Goal: Task Accomplishment & Management: Complete application form

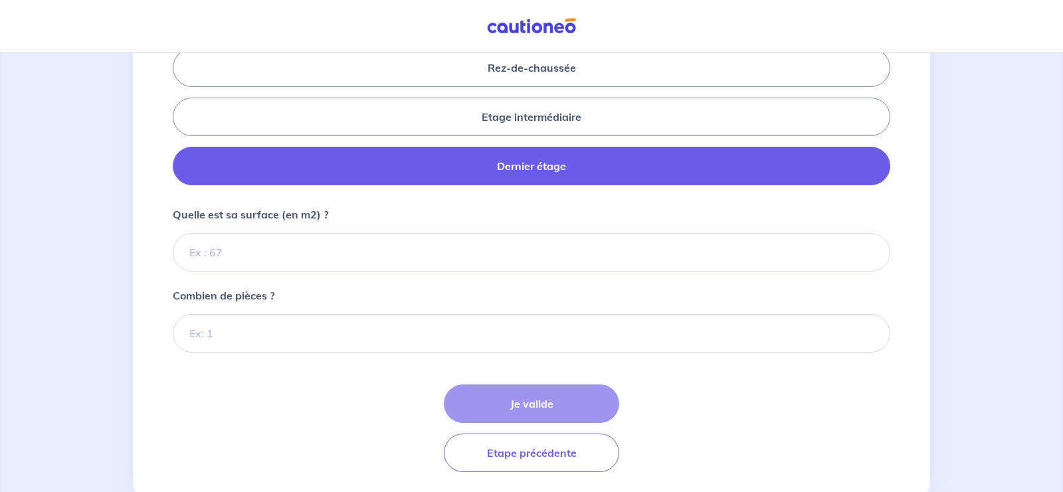
scroll to position [643, 0]
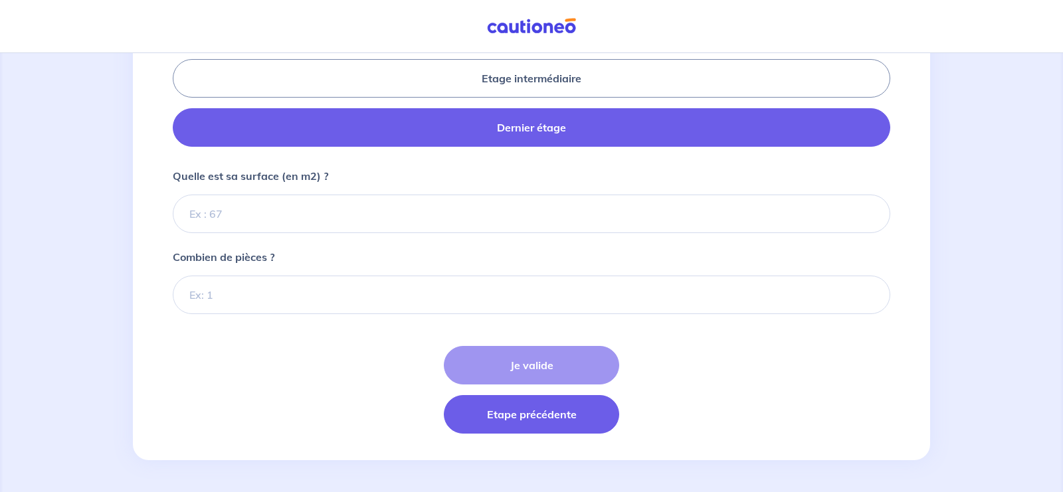
click at [540, 412] on button "Etape précédente" at bounding box center [531, 414] width 175 height 39
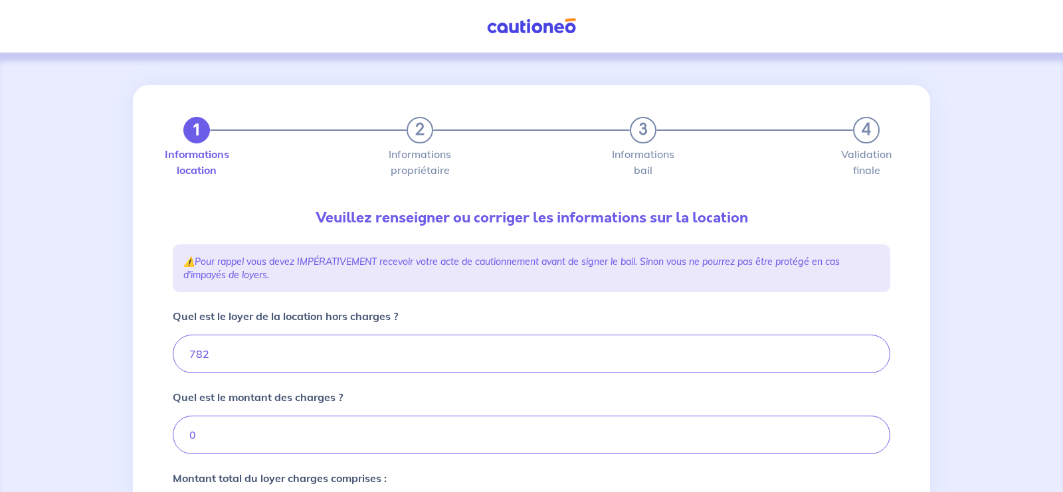
scroll to position [470, 0]
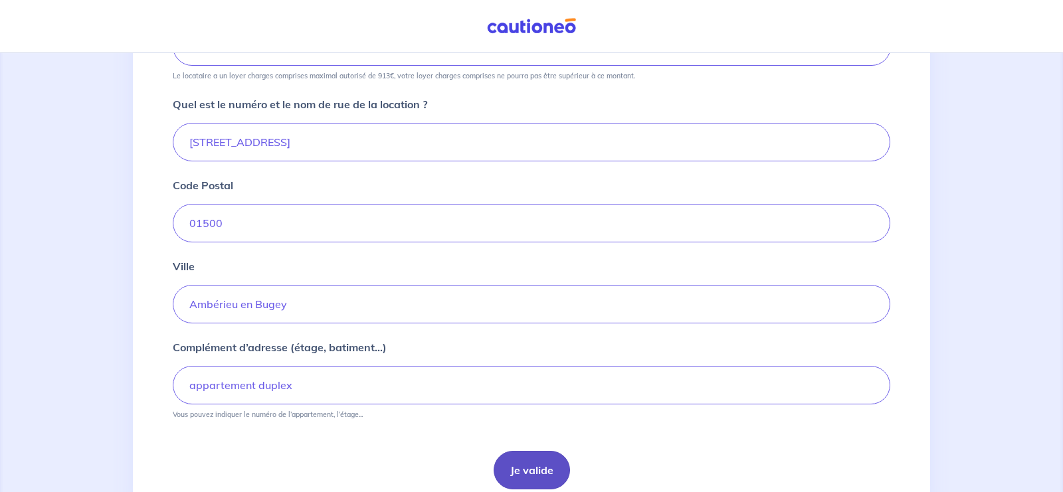
click at [535, 458] on button "Je valide" at bounding box center [531, 470] width 76 height 39
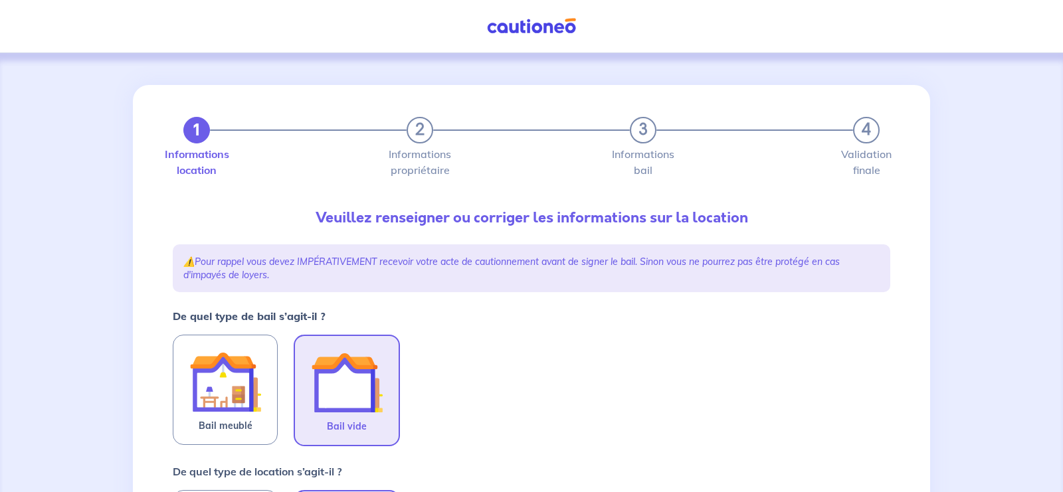
click at [760, 35] on div "Mon compte" at bounding box center [531, 26] width 1063 height 23
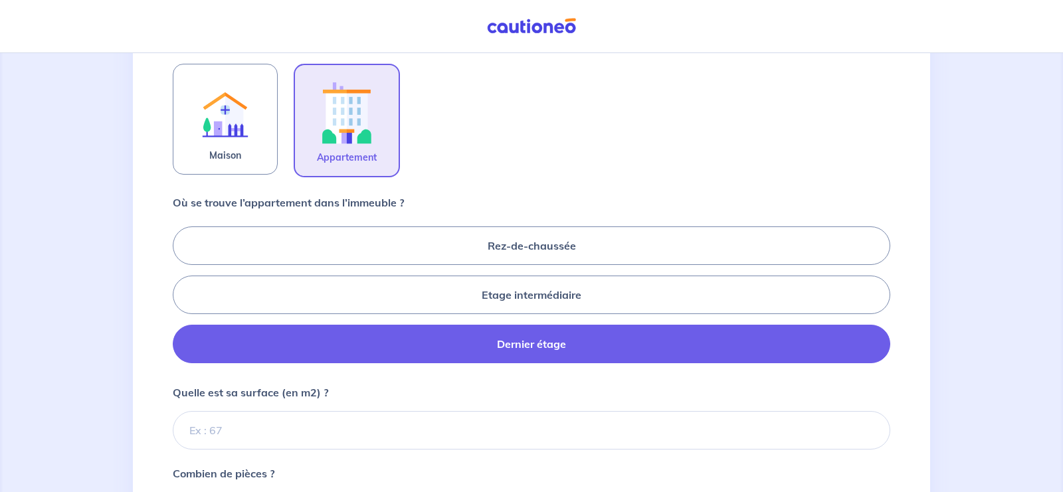
scroll to position [425, 0]
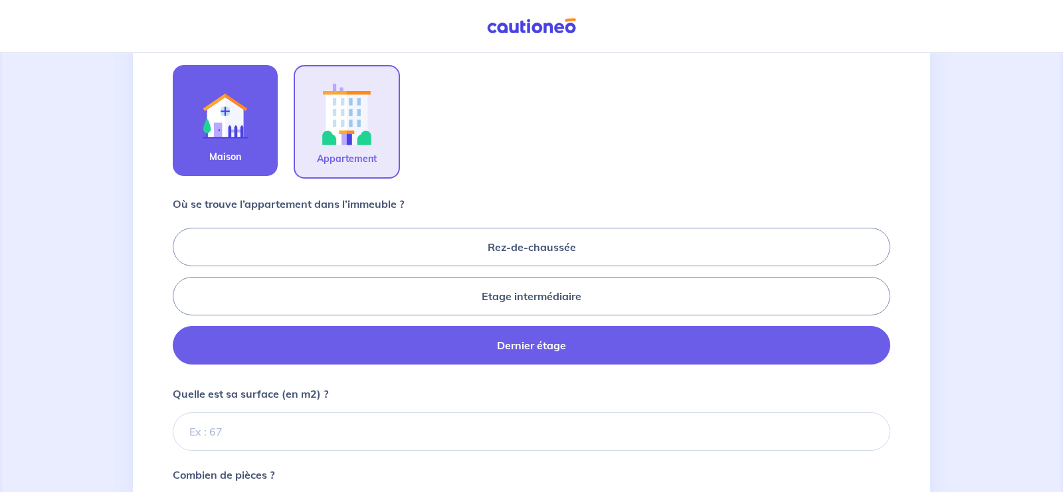
click at [201, 132] on img at bounding box center [225, 112] width 72 height 72
click at [0, 0] on input "Maison" at bounding box center [0, 0] width 0 height 0
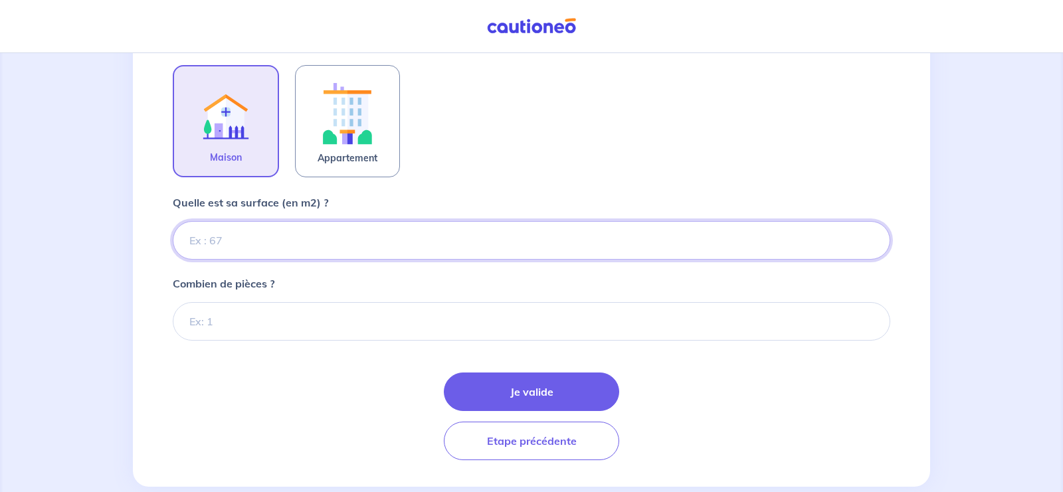
click at [299, 246] on input "Quelle est sa surface (en m2) ?" at bounding box center [531, 240] width 717 height 39
type input "103"
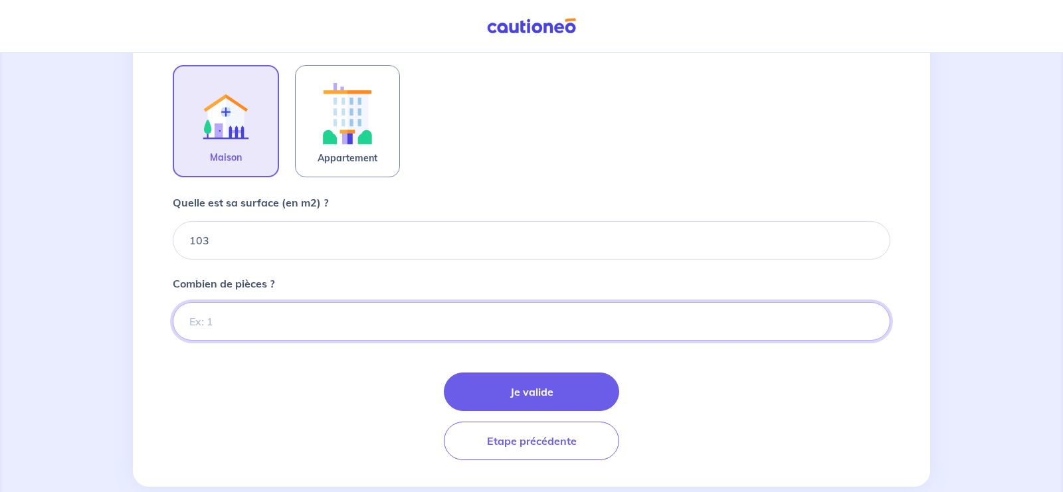
click at [271, 326] on input "Combien de pièces ?" at bounding box center [531, 321] width 717 height 39
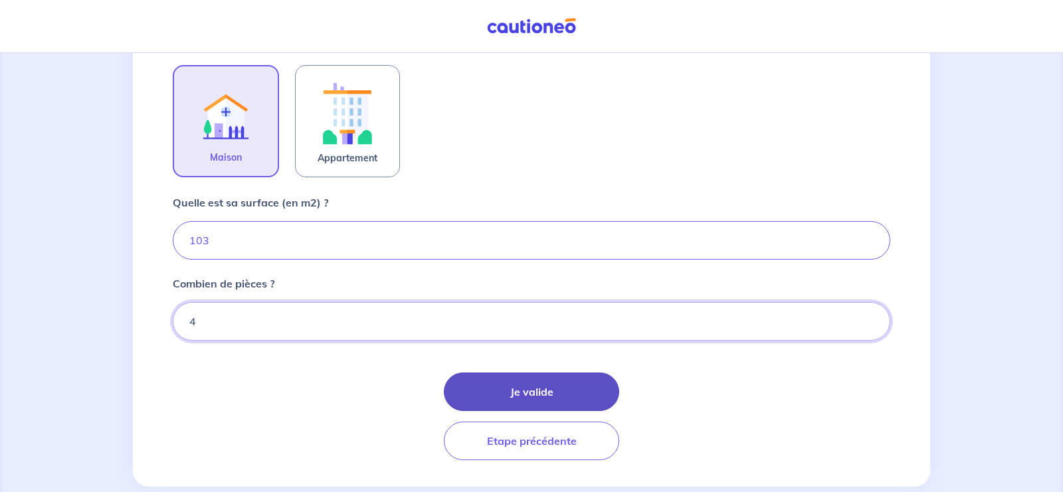
type input "4"
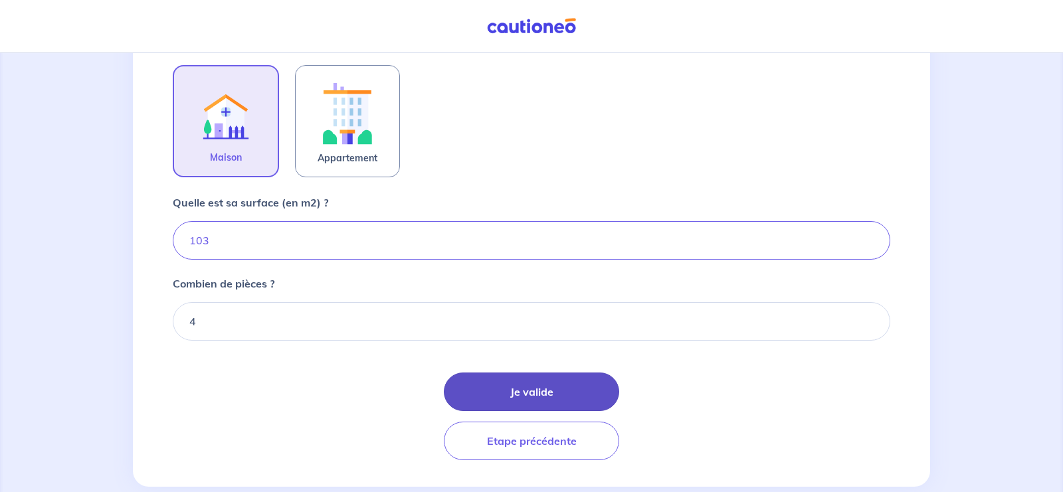
click at [580, 390] on button "Je valide" at bounding box center [531, 392] width 175 height 39
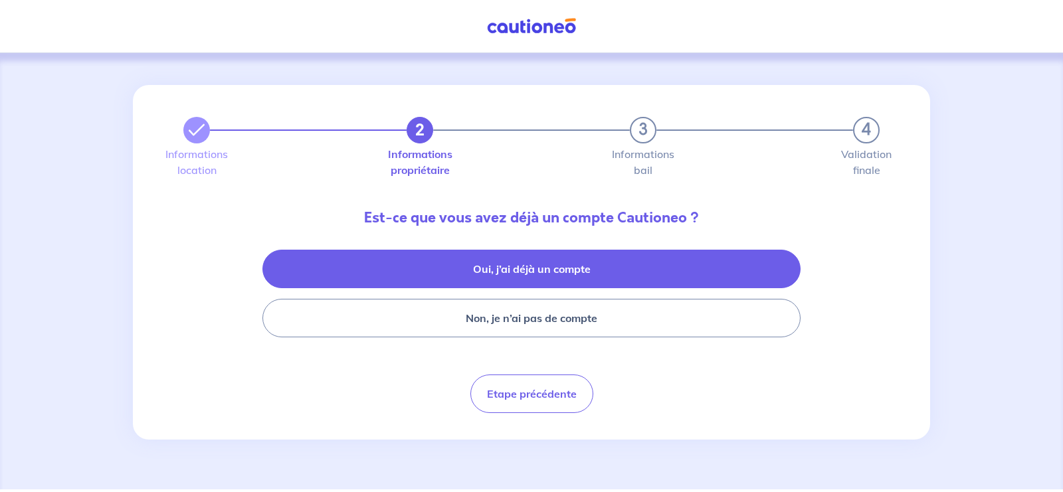
click at [519, 278] on button "Oui, j’ai déjà un compte" at bounding box center [531, 269] width 538 height 39
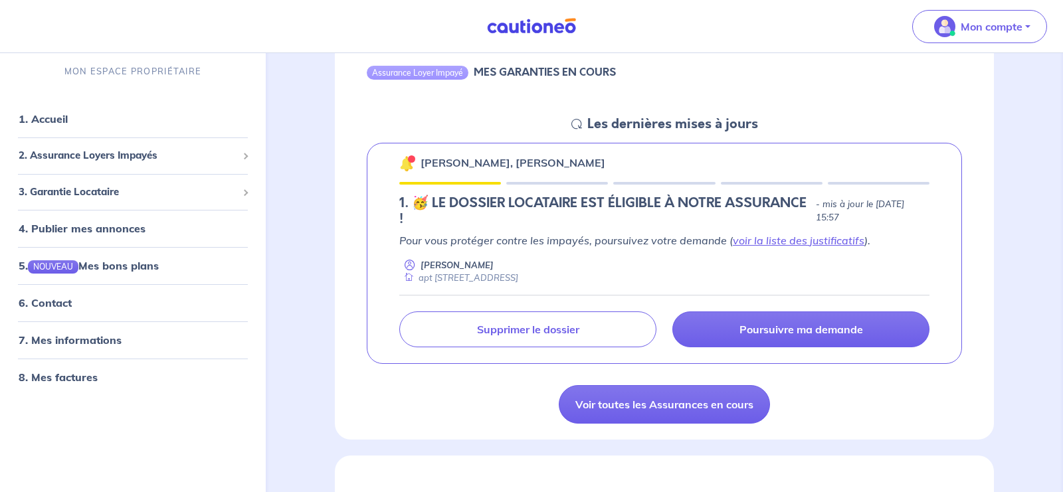
scroll to position [564, 0]
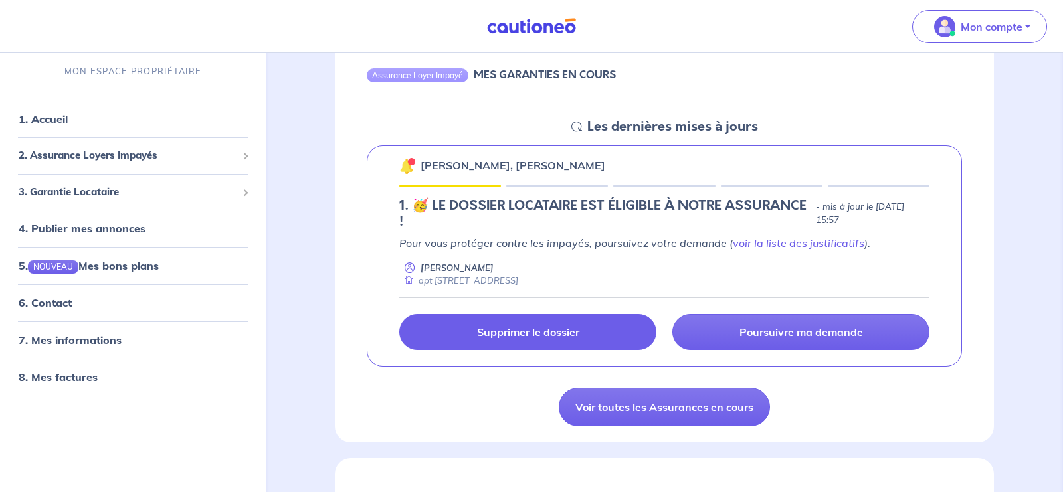
click at [567, 327] on p "Supprimer le dossier" at bounding box center [528, 331] width 102 height 13
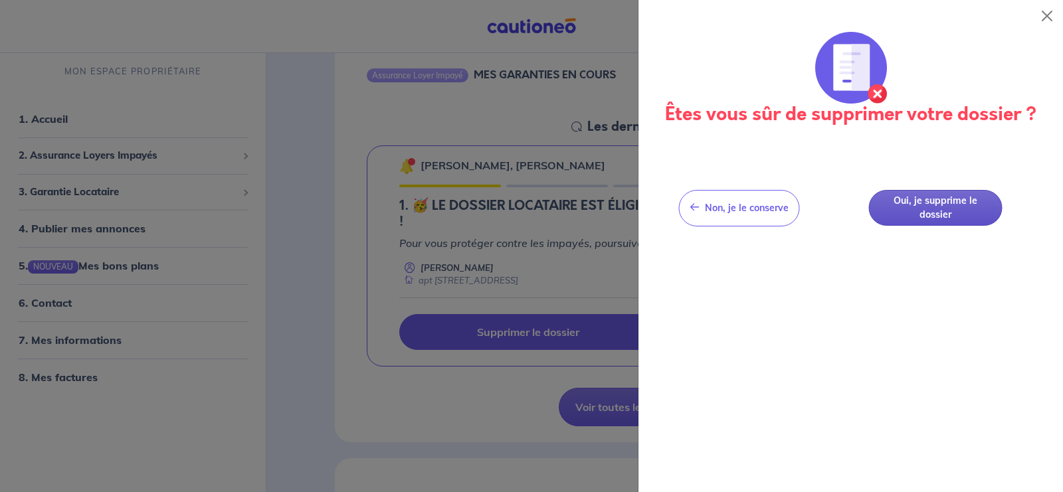
click at [924, 194] on button "Oui, je supprime le dossier" at bounding box center [935, 208] width 133 height 37
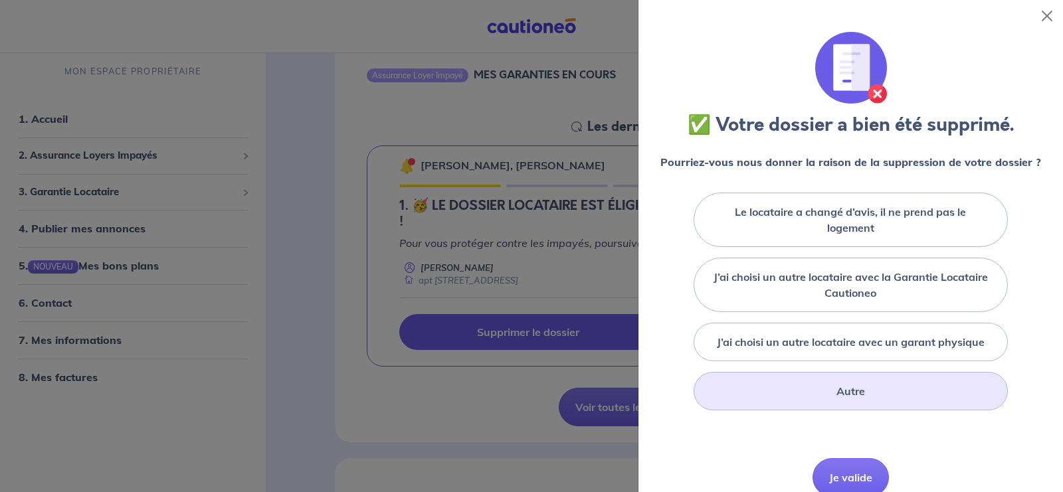
click at [911, 383] on div "Autre" at bounding box center [849, 391] width 313 height 39
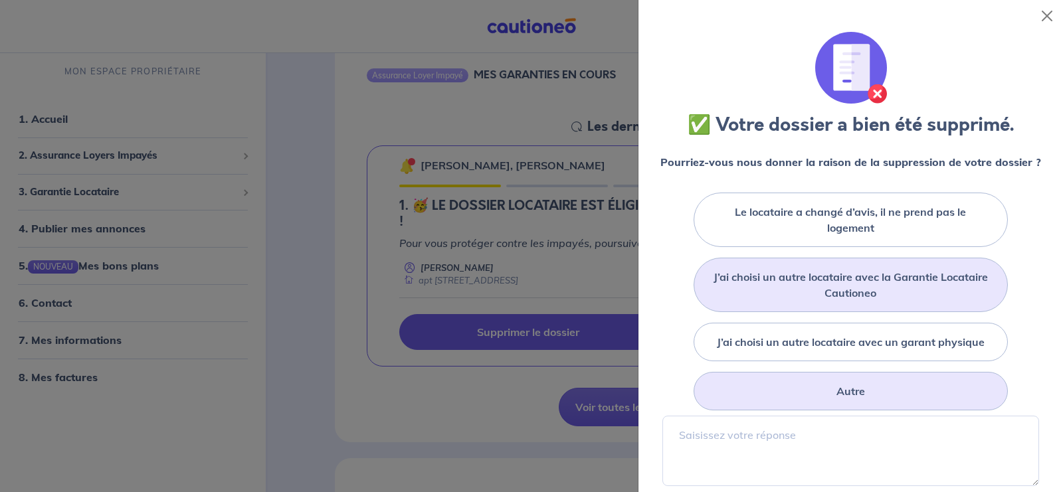
click at [886, 273] on label "J’ai choisi un autre locataire avec la Garantie Locataire Cautioneo" at bounding box center [850, 285] width 280 height 32
click at [0, 0] on input "J’ai choisi un autre locataire avec la Garantie Locataire Cautioneo" at bounding box center [0, 0] width 0 height 0
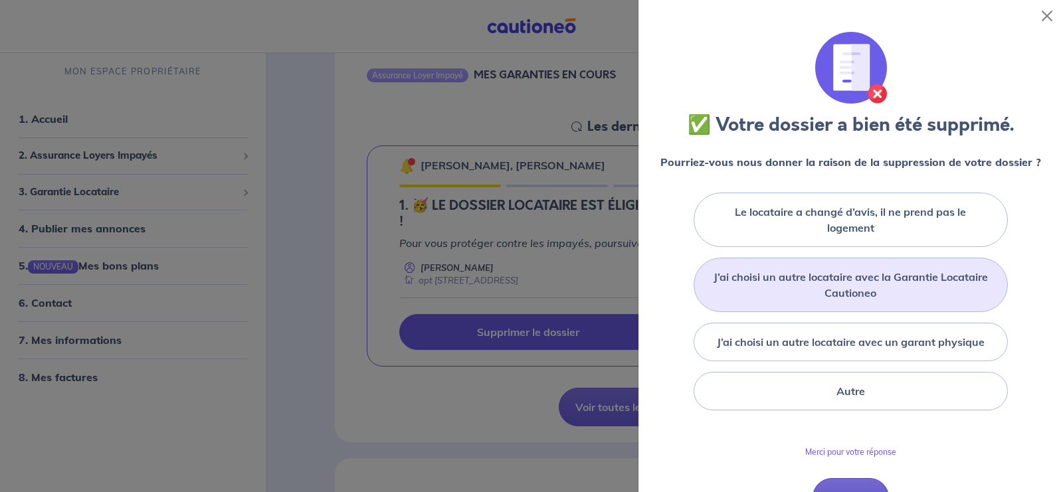
click at [837, 481] on button "Je valide" at bounding box center [850, 497] width 76 height 39
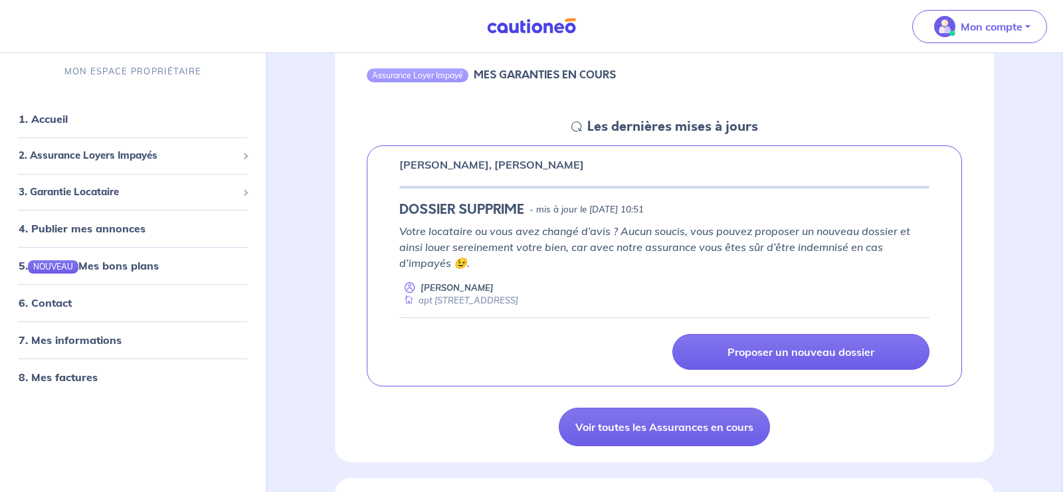
drag, startPoint x: 1052, startPoint y: 220, endPoint x: 1054, endPoint y: 163, distance: 57.8
click at [1054, 163] on div "ACCUEIL Bonjour Luciane Garantie locataire MES GARANTIES EN COURS Les dernières…" at bounding box center [664, 452] width 786 height 1927
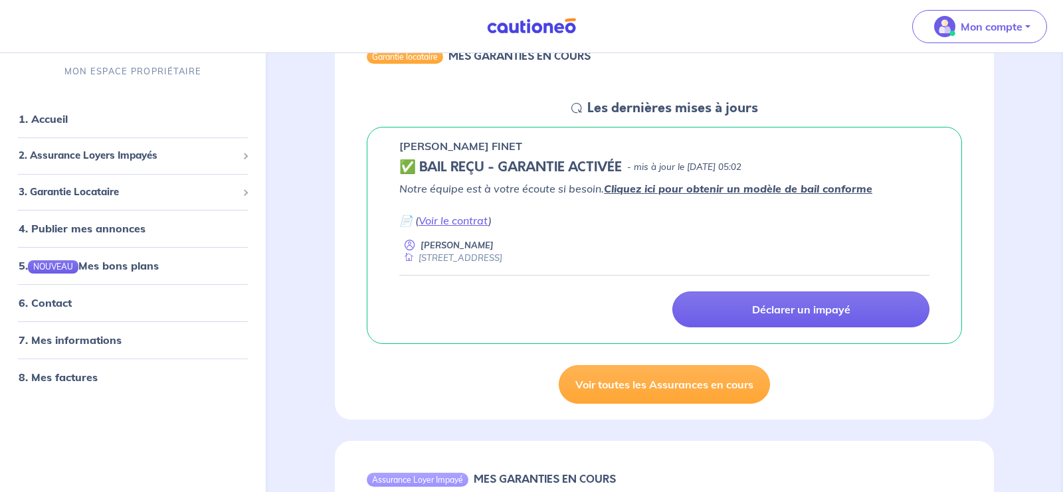
scroll to position [165, 0]
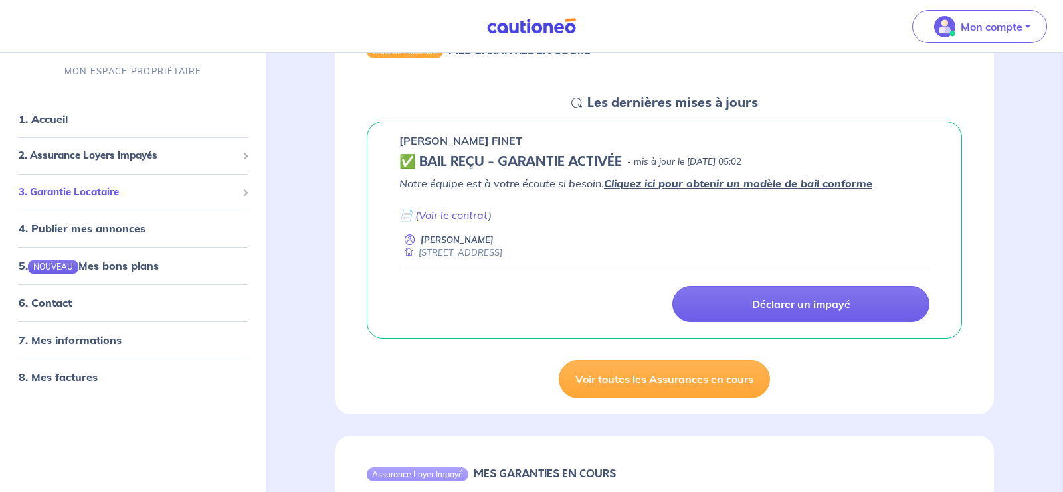
click at [183, 194] on span "3. Garantie Locataire" at bounding box center [128, 192] width 218 height 15
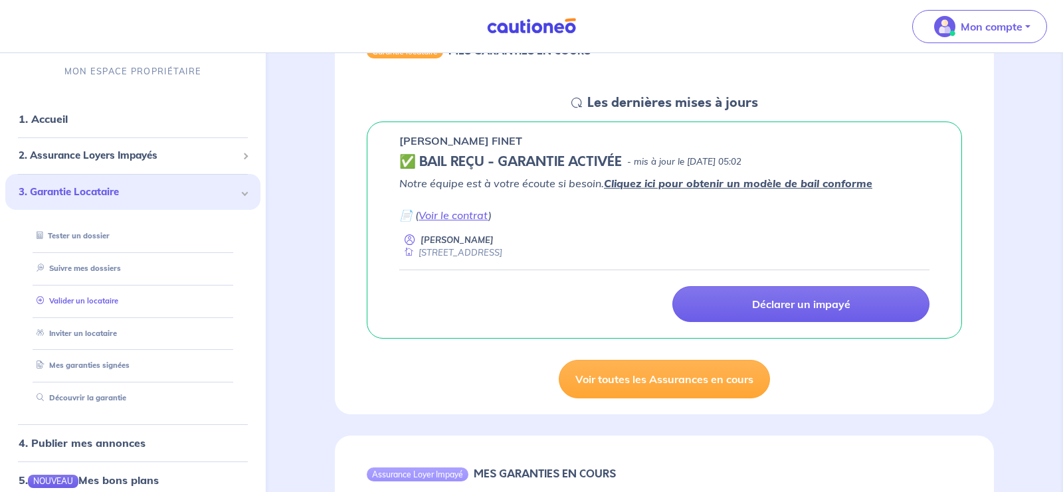
click at [77, 304] on link "Valider un locataire" at bounding box center [74, 300] width 87 height 9
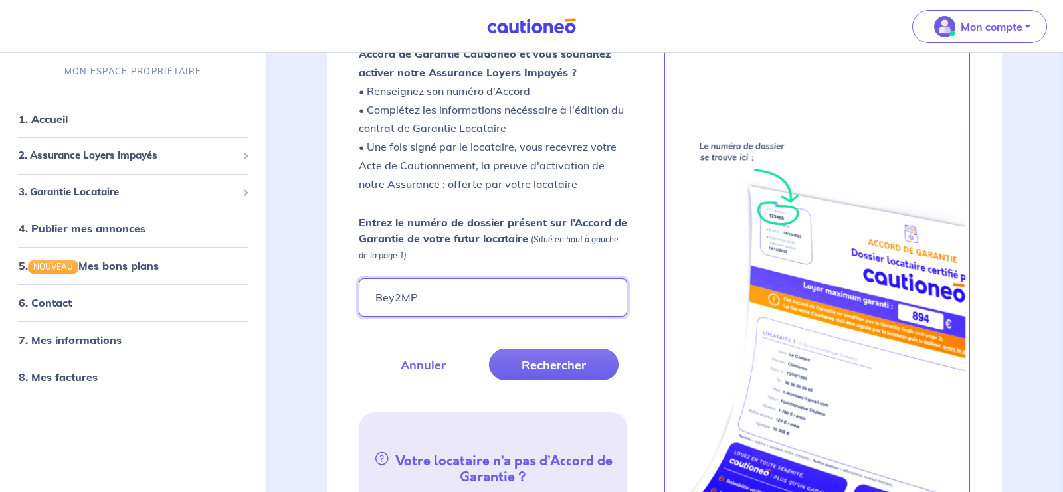
scroll to position [316, 0]
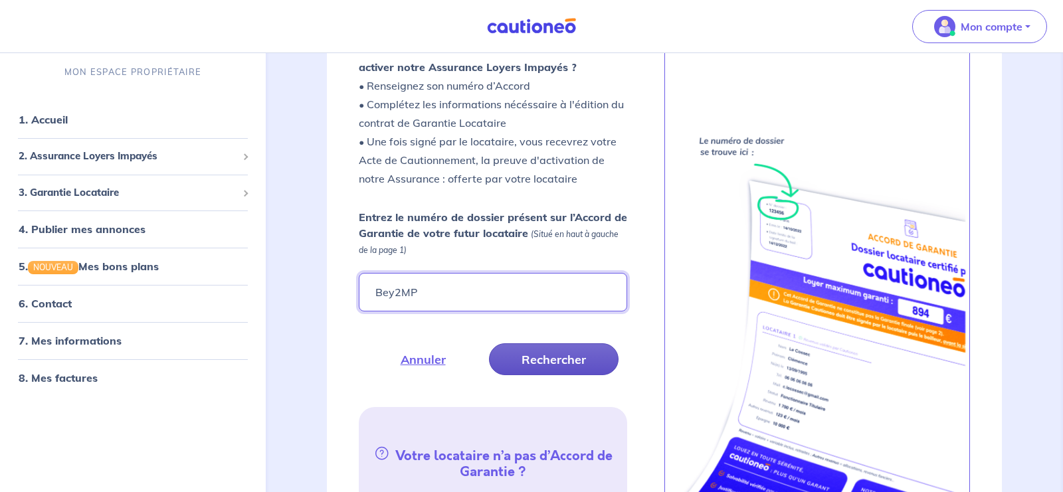
type input "Bey2MP"
click at [532, 363] on button "Rechercher" at bounding box center [553, 359] width 129 height 32
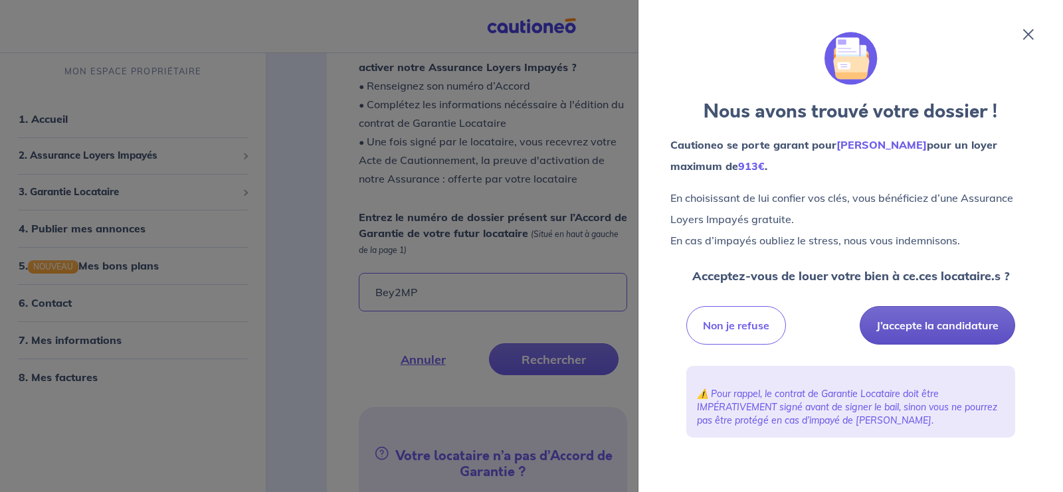
click at [915, 333] on button "J’accepte la candidature" at bounding box center [936, 325] width 155 height 39
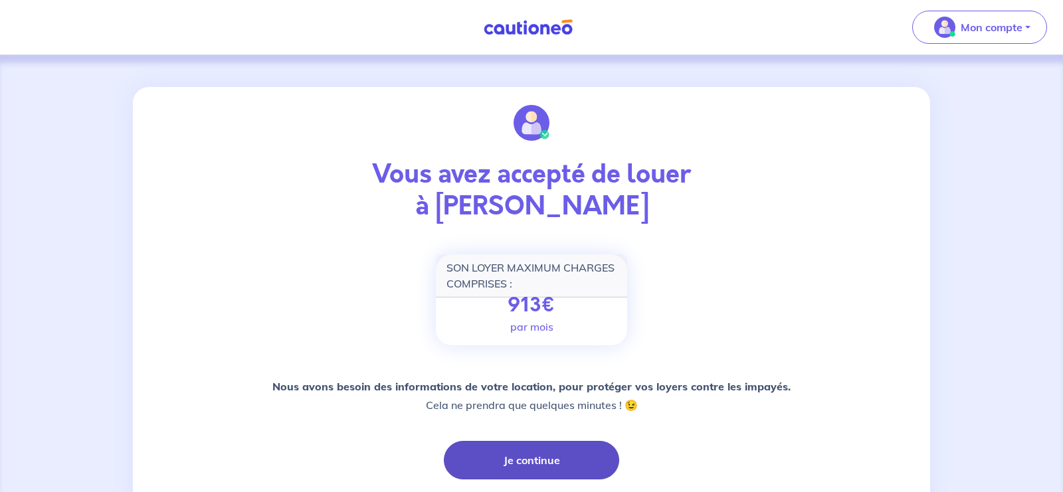
click at [540, 464] on button "Je continue" at bounding box center [531, 460] width 175 height 39
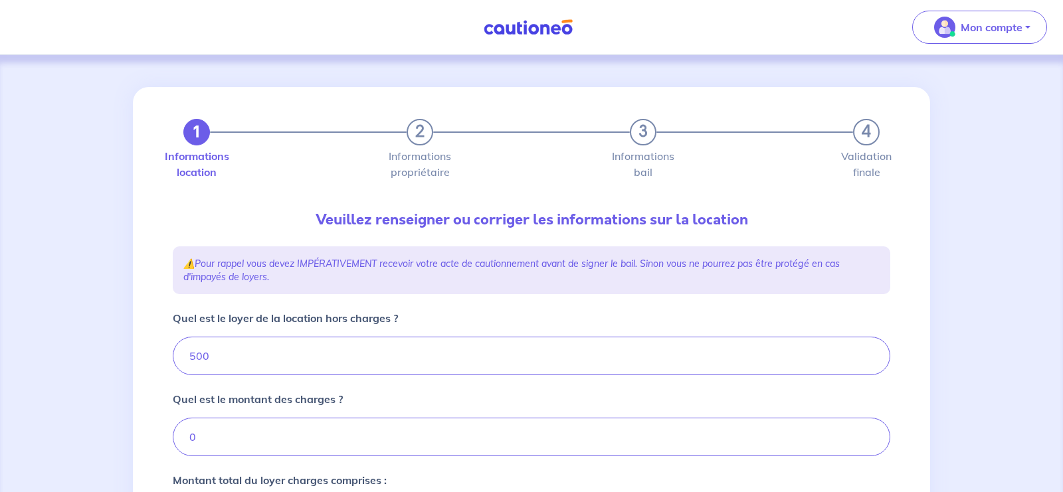
type input "500"
drag, startPoint x: 253, startPoint y: 353, endPoint x: 92, endPoint y: 351, distance: 160.7
click at [173, 351] on input "500" at bounding box center [531, 356] width 717 height 39
type input "782"
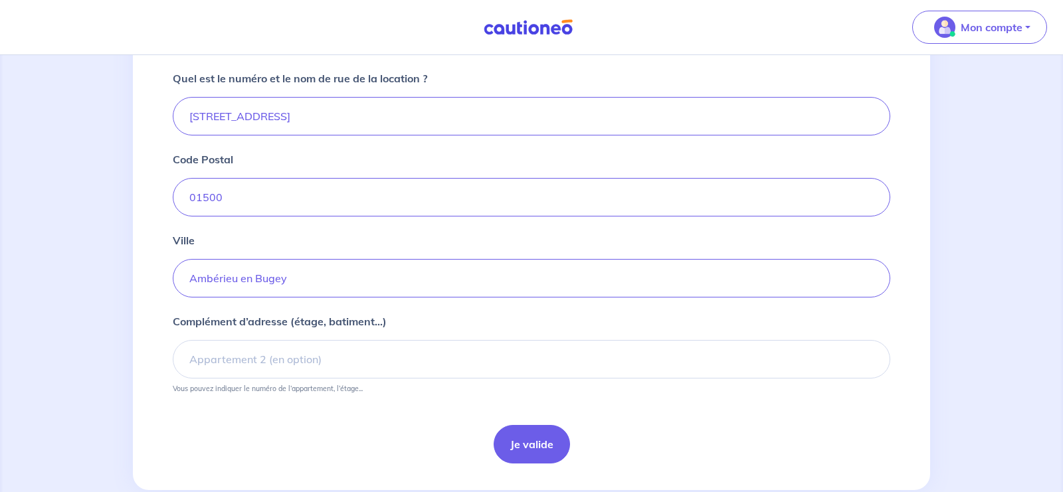
scroll to position [527, 0]
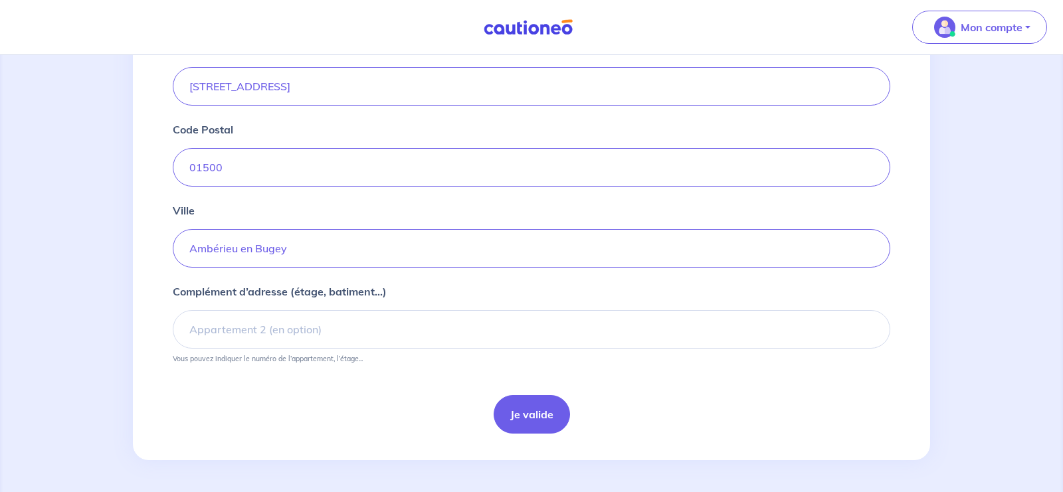
type input "782"
click at [193, 333] on input "Complément d’adresse (étage, batiment...)" at bounding box center [531, 329] width 717 height 39
type input "appartement duplex"
click at [535, 414] on button "Je valide" at bounding box center [531, 414] width 76 height 39
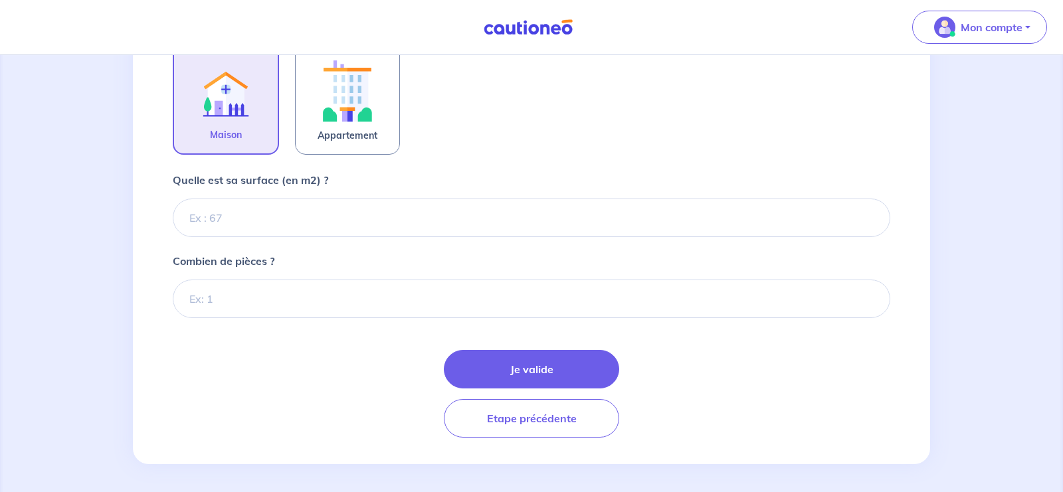
scroll to position [454, 0]
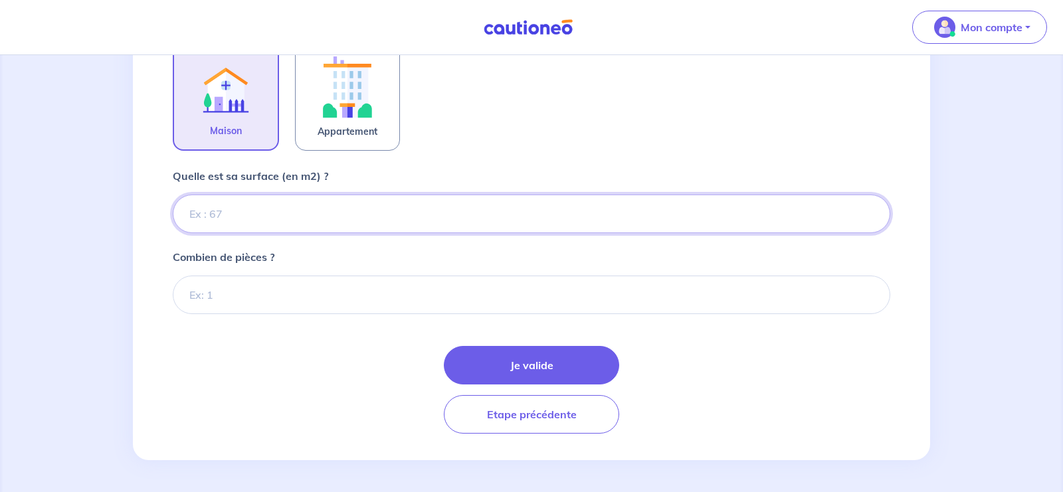
click at [206, 213] on input "Quelle est sa surface (en m2) ?" at bounding box center [531, 214] width 717 height 39
type input "103"
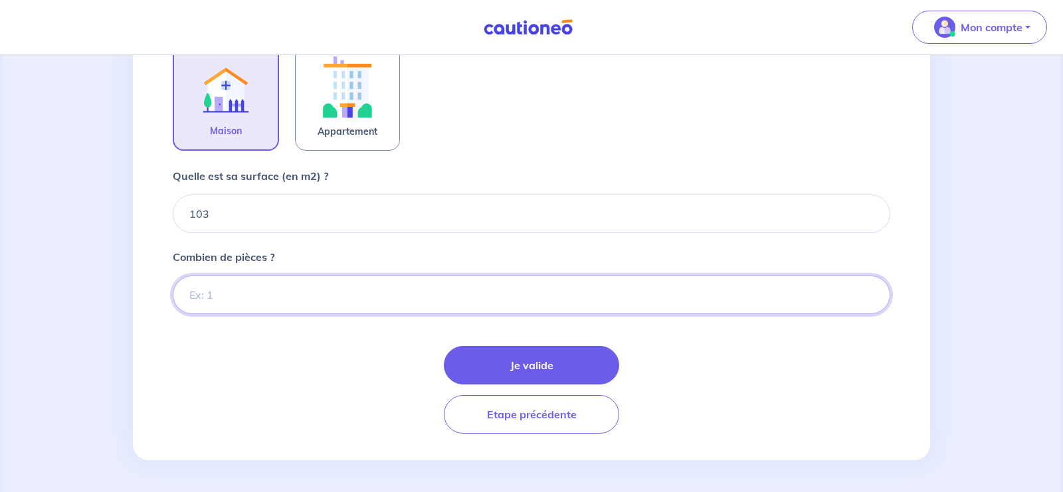
click at [238, 309] on input "Combien de pièces ?" at bounding box center [531, 295] width 717 height 39
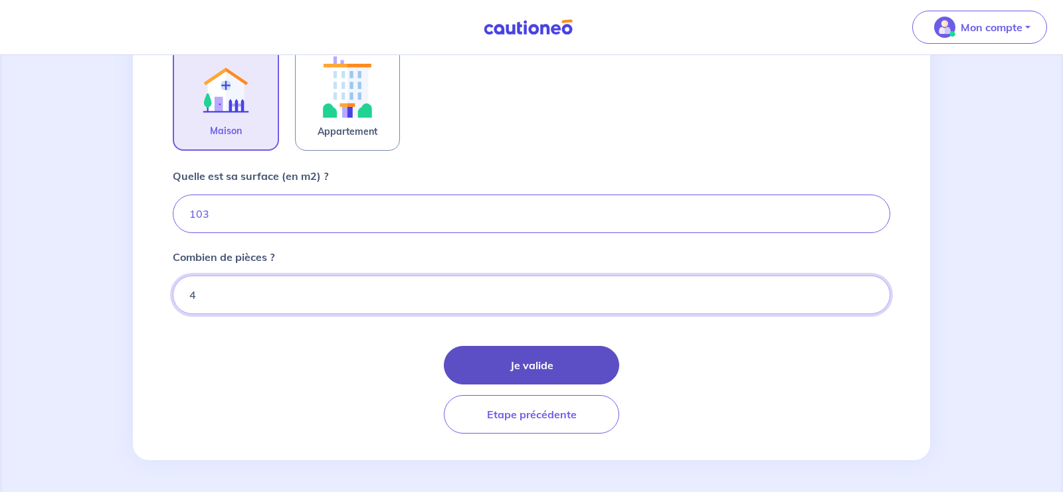
type input "4"
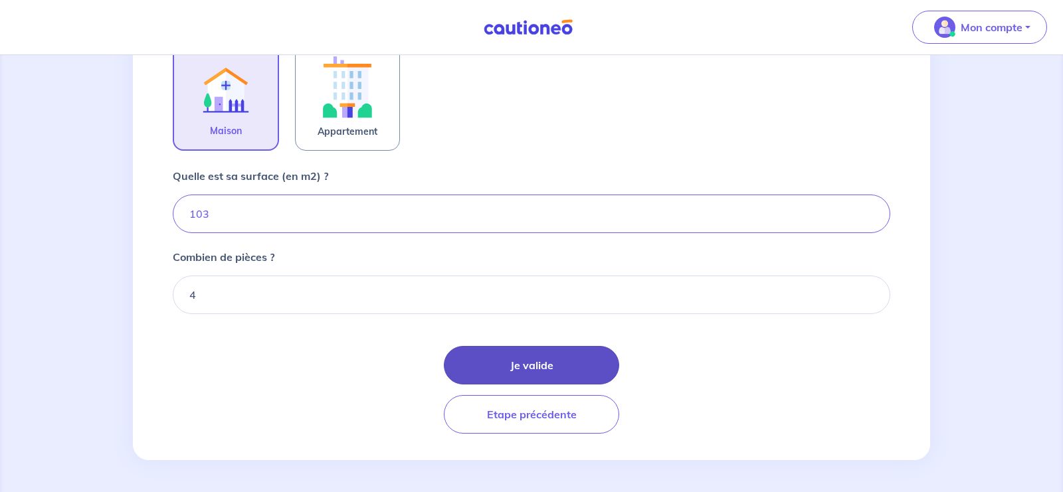
click at [537, 372] on button "Je valide" at bounding box center [531, 365] width 175 height 39
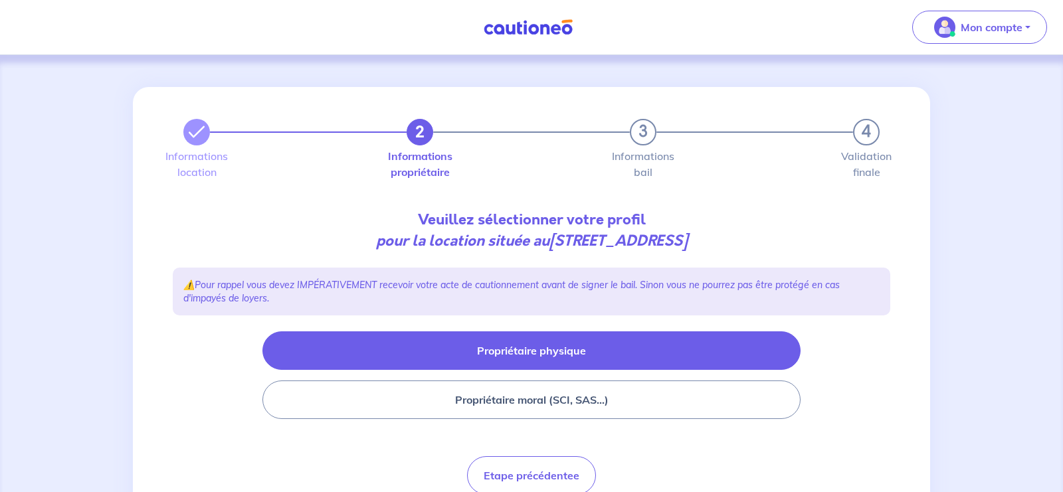
click at [565, 352] on button "Propriétaire physique" at bounding box center [531, 350] width 538 height 39
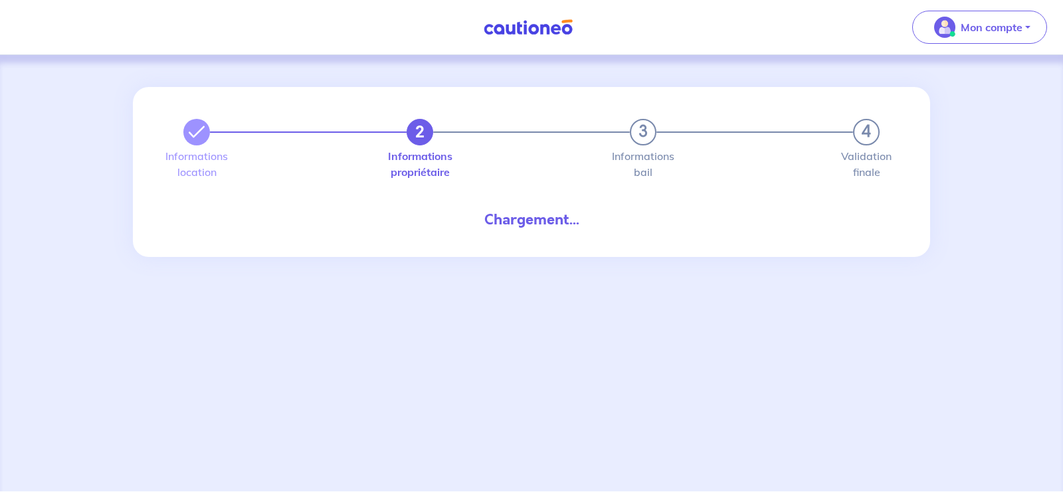
select select "FR"
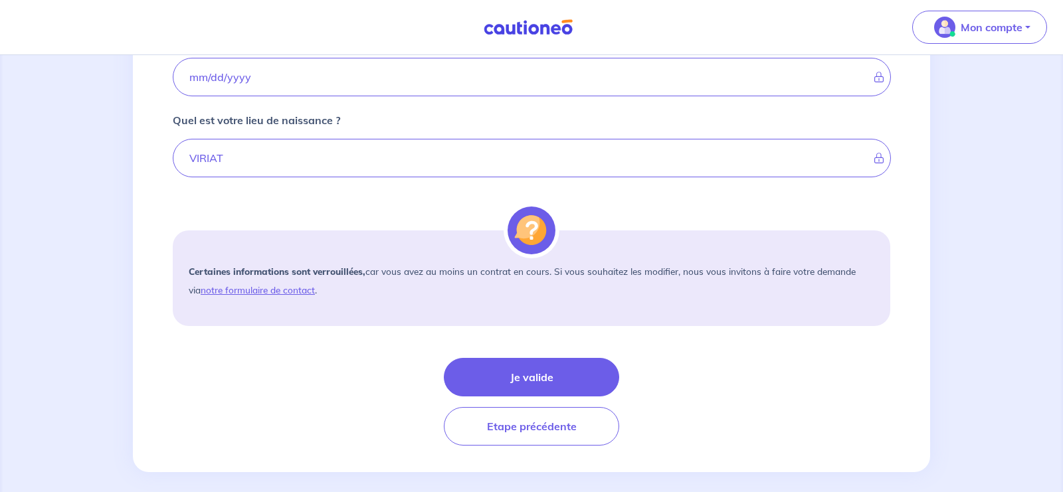
scroll to position [982, 0]
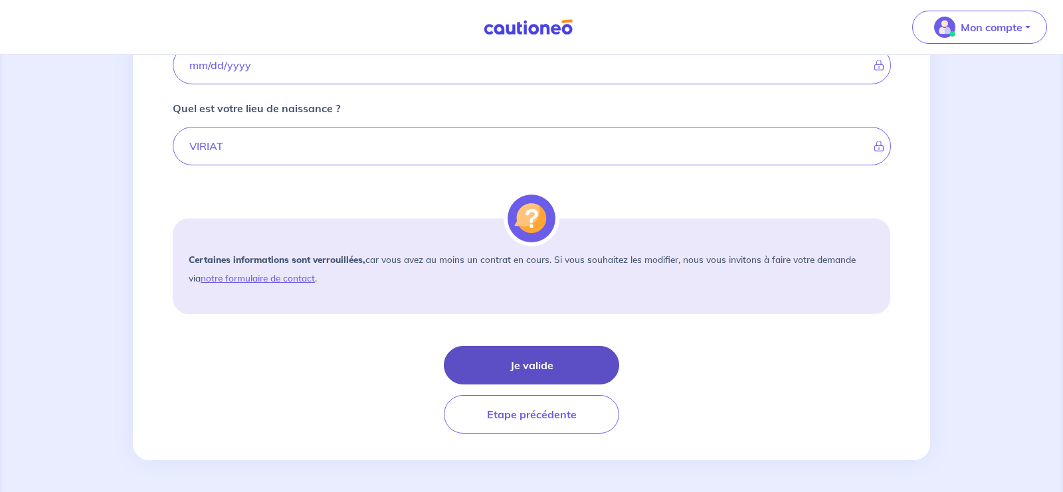
click at [539, 373] on button "Je valide" at bounding box center [531, 365] width 175 height 39
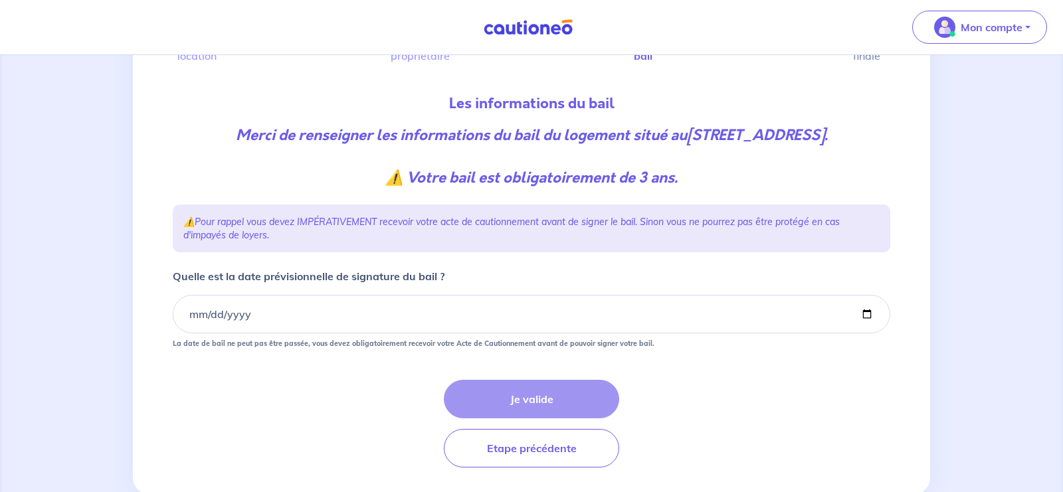
scroll to position [171, 0]
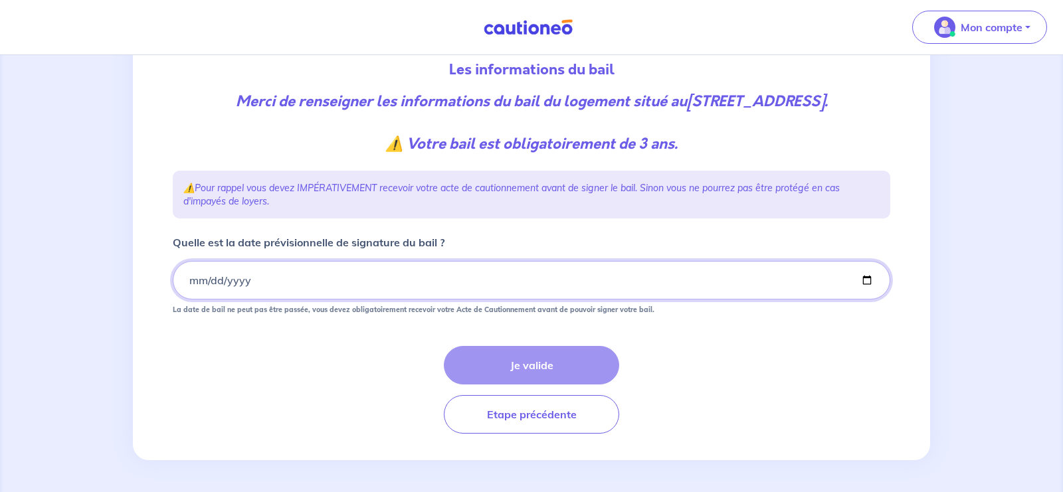
click at [273, 283] on input "Quelle est la date prévisionnelle de signature du bail ?" at bounding box center [531, 280] width 717 height 39
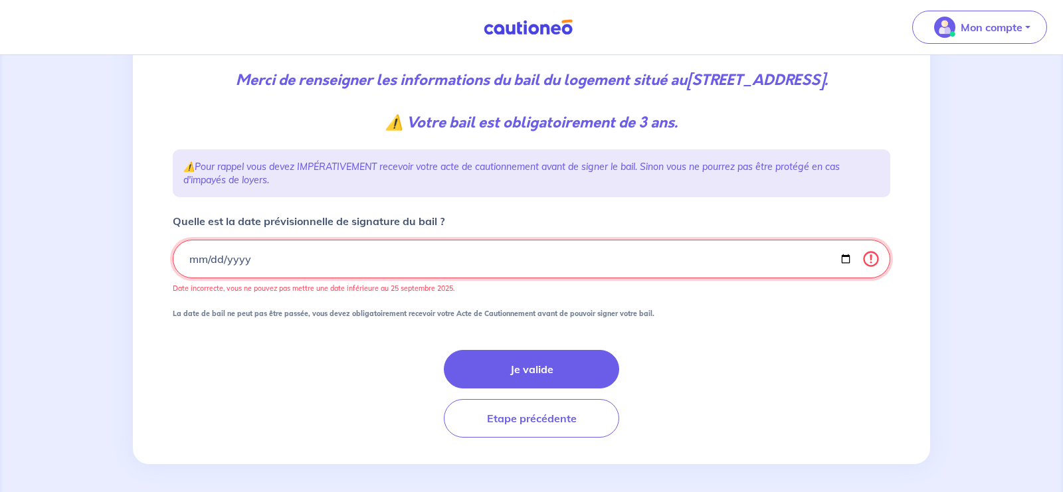
type input "2520-09-26"
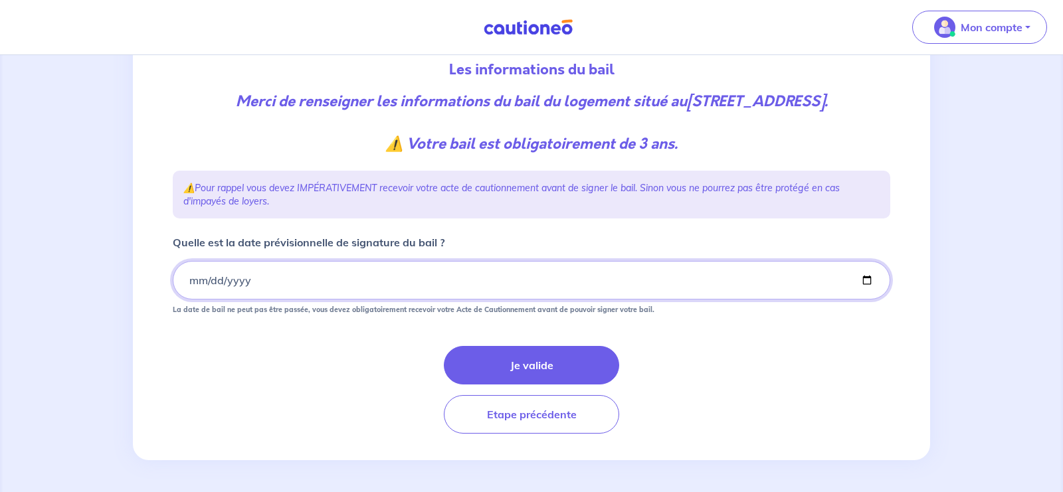
click at [192, 278] on input "Quelle est la date prévisionnelle de signature du bail ?" at bounding box center [531, 280] width 717 height 39
type input "2025-09-26"
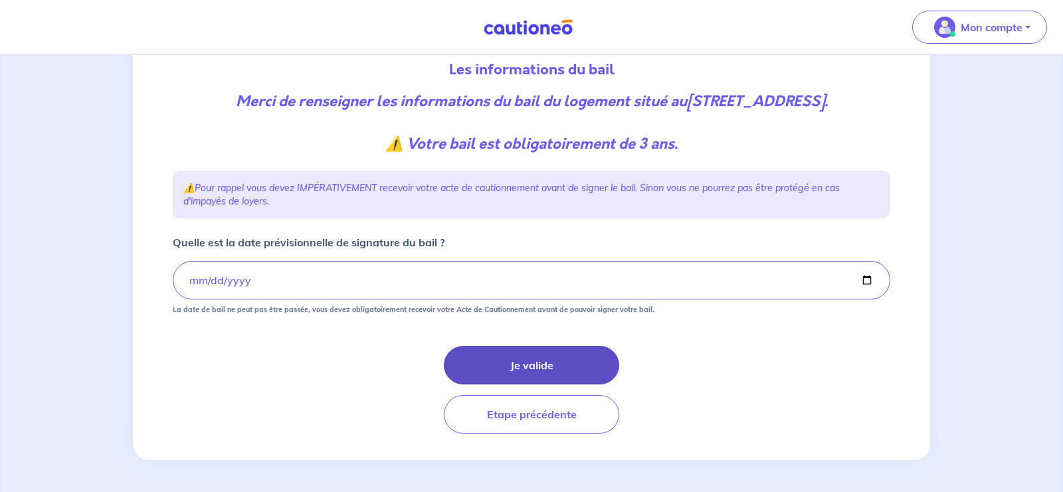
click at [544, 353] on button "Je valide" at bounding box center [531, 365] width 175 height 39
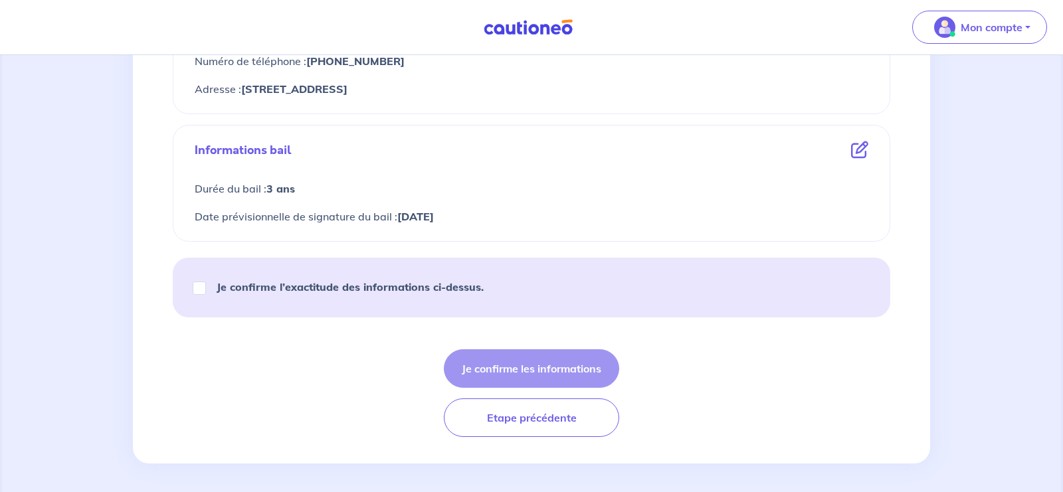
scroll to position [705, 0]
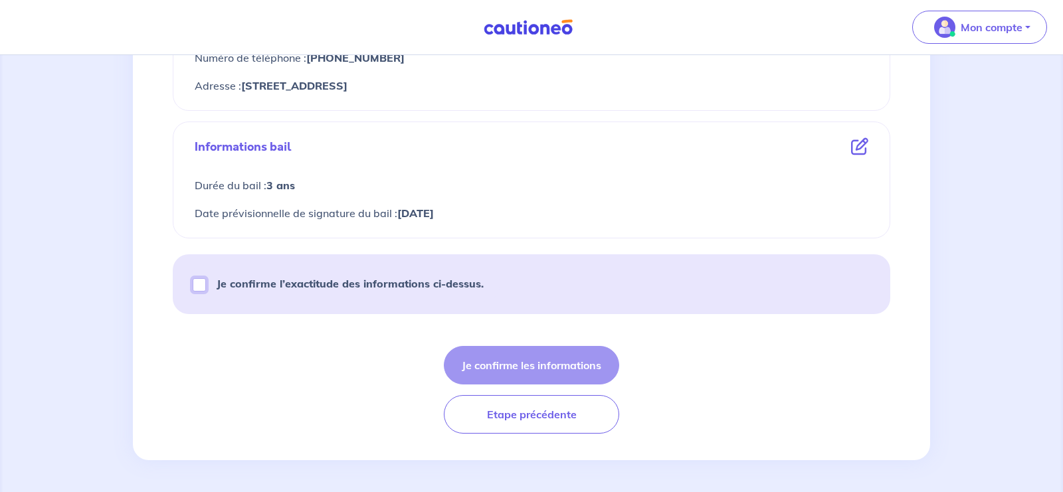
click at [196, 285] on input "Je confirme l’exactitude des informations ci-dessus." at bounding box center [199, 284] width 13 height 13
checkbox input "true"
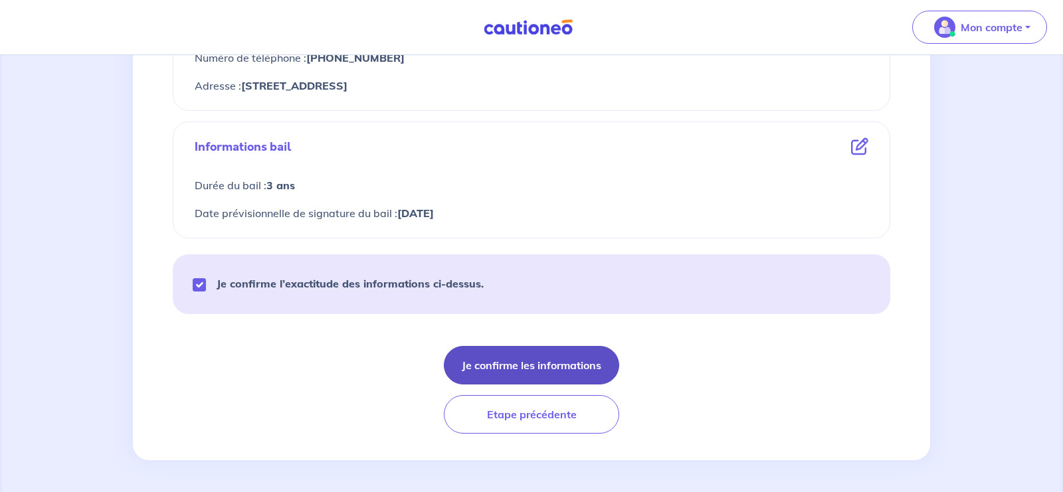
click at [553, 367] on button "Je confirme les informations" at bounding box center [531, 365] width 175 height 39
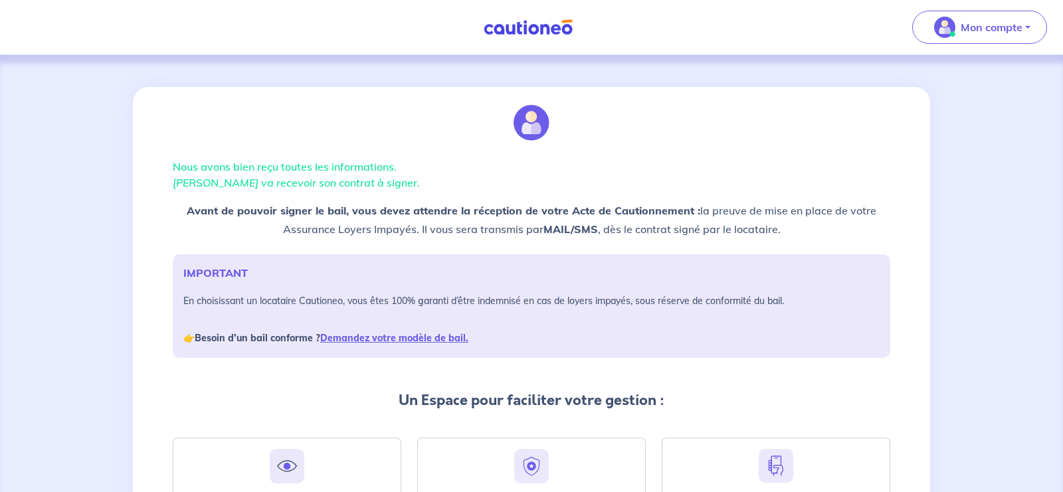
scroll to position [199, 0]
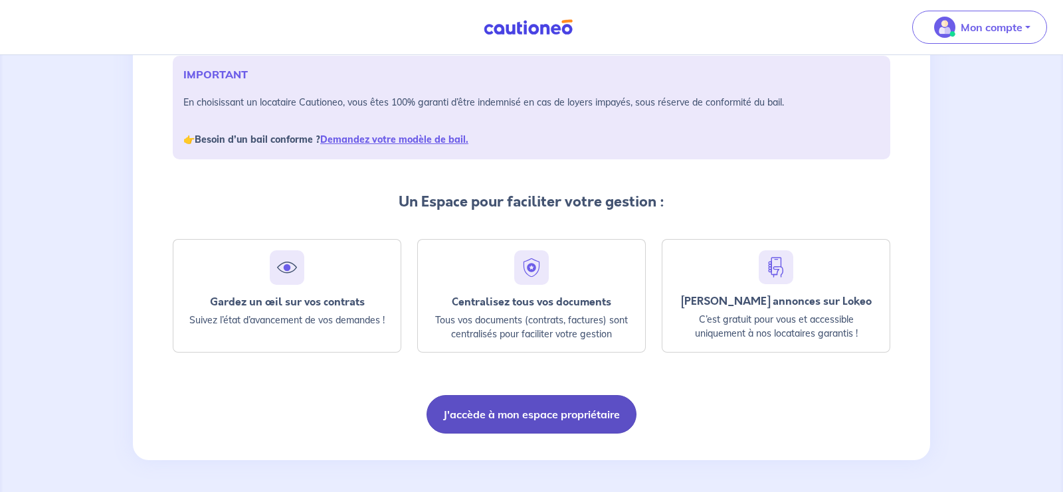
click at [564, 411] on button "J'accède à mon espace propriétaire" at bounding box center [531, 414] width 210 height 39
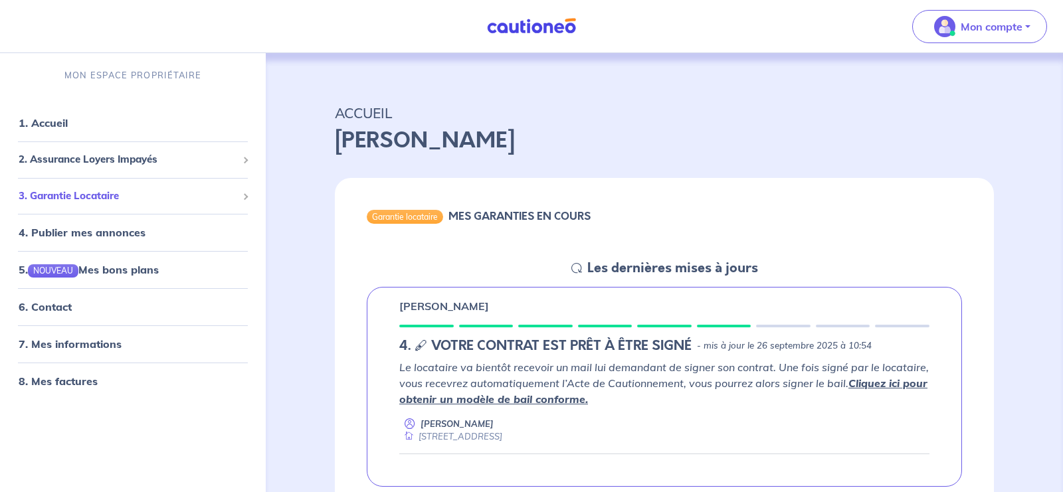
click at [169, 191] on span "3. Garantie Locataire" at bounding box center [128, 196] width 218 height 15
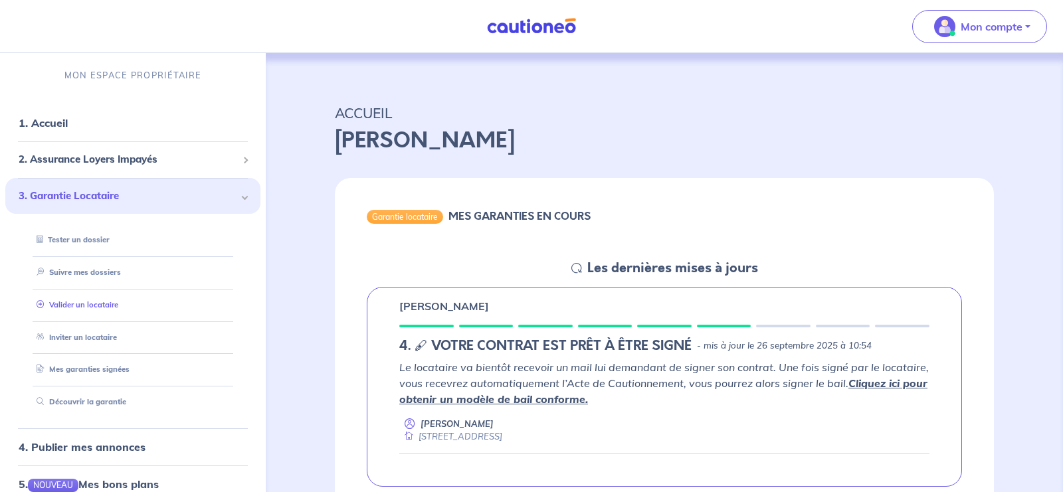
click at [105, 307] on link "Valider un locataire" at bounding box center [74, 304] width 87 height 9
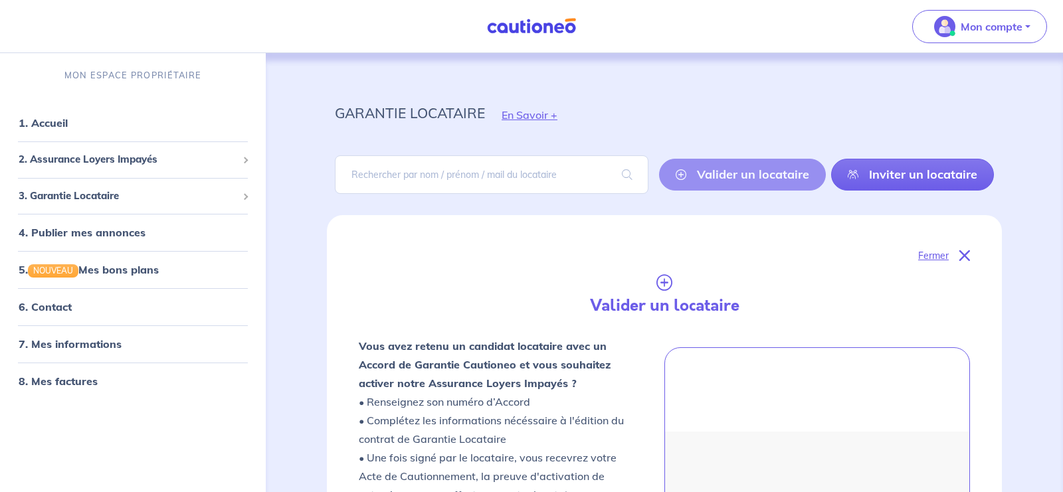
scroll to position [362, 0]
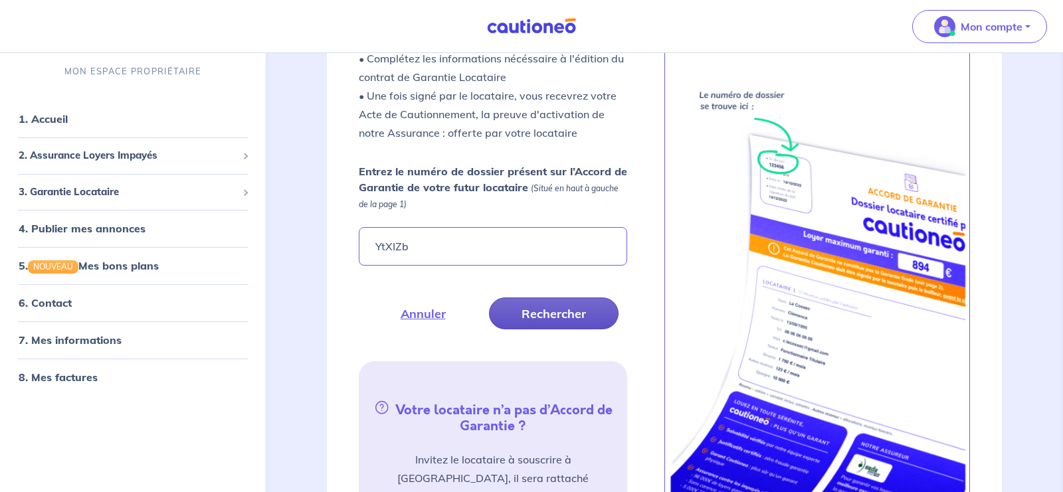
click at [539, 304] on button "Rechercher" at bounding box center [553, 314] width 129 height 32
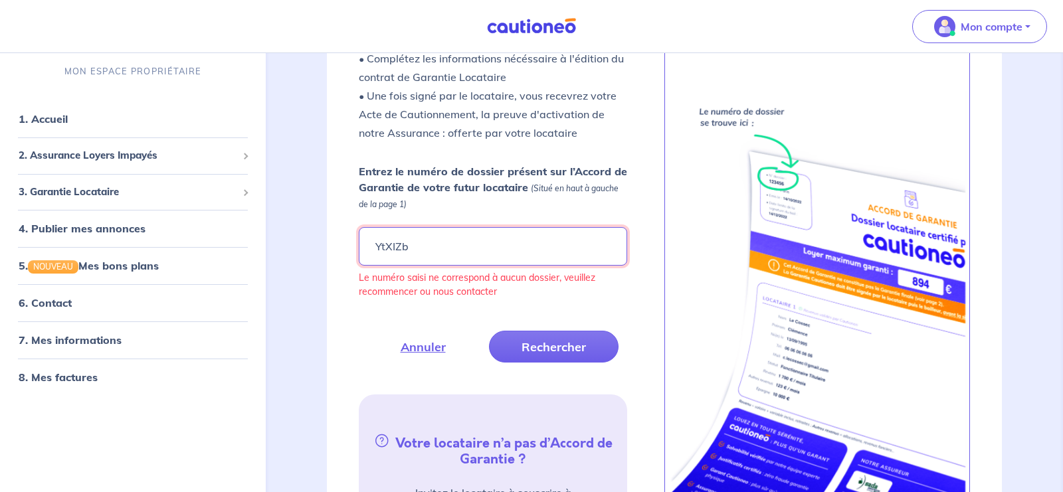
click at [396, 250] on input "YtXIZb" at bounding box center [493, 246] width 268 height 39
type input "YtXlZb"
click at [524, 336] on button "Rechercher" at bounding box center [553, 347] width 129 height 32
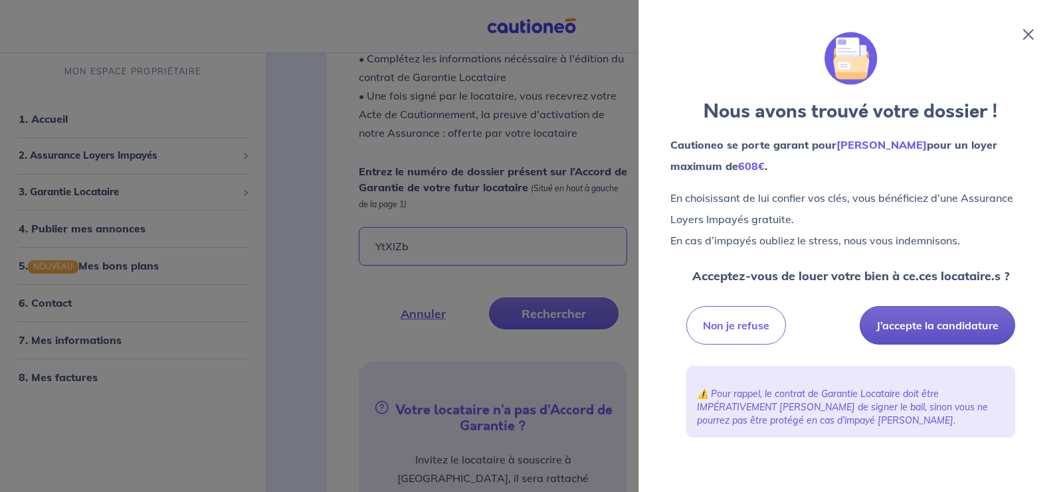
click at [910, 318] on button "J’accepte la candidature" at bounding box center [936, 325] width 155 height 39
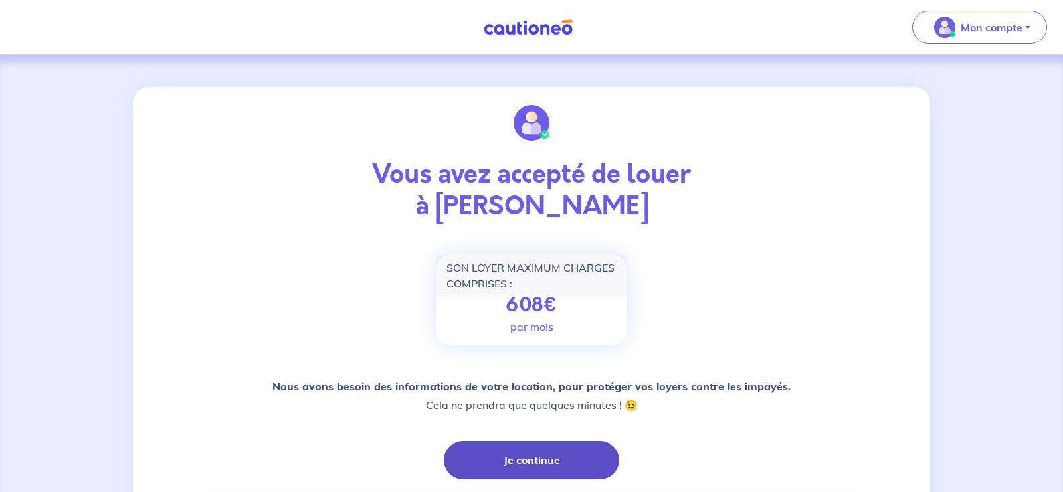
click at [543, 461] on button "Je continue" at bounding box center [531, 460] width 175 height 39
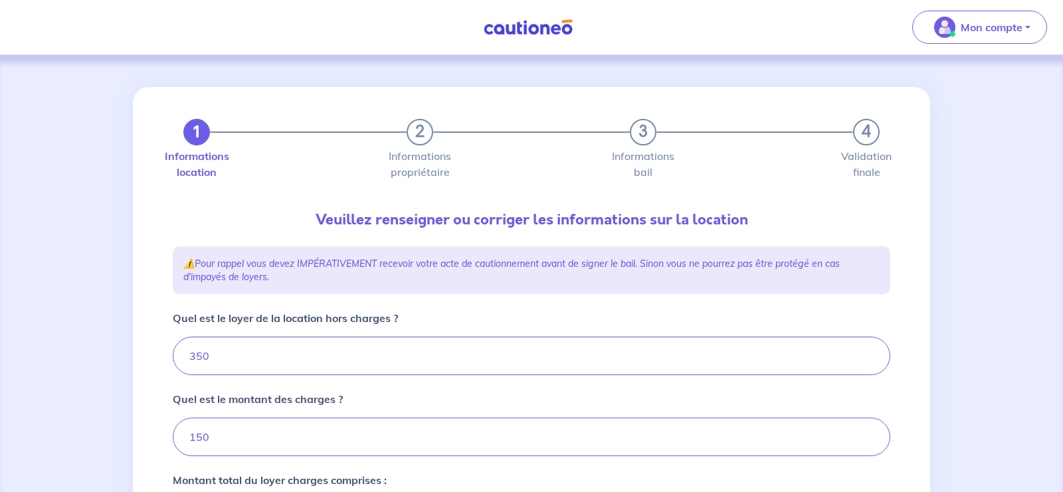
type input "500"
drag, startPoint x: 217, startPoint y: 356, endPoint x: 133, endPoint y: 359, distance: 83.7
click at [173, 359] on input "350" at bounding box center [531, 356] width 717 height 39
type input "60"
type input "156"
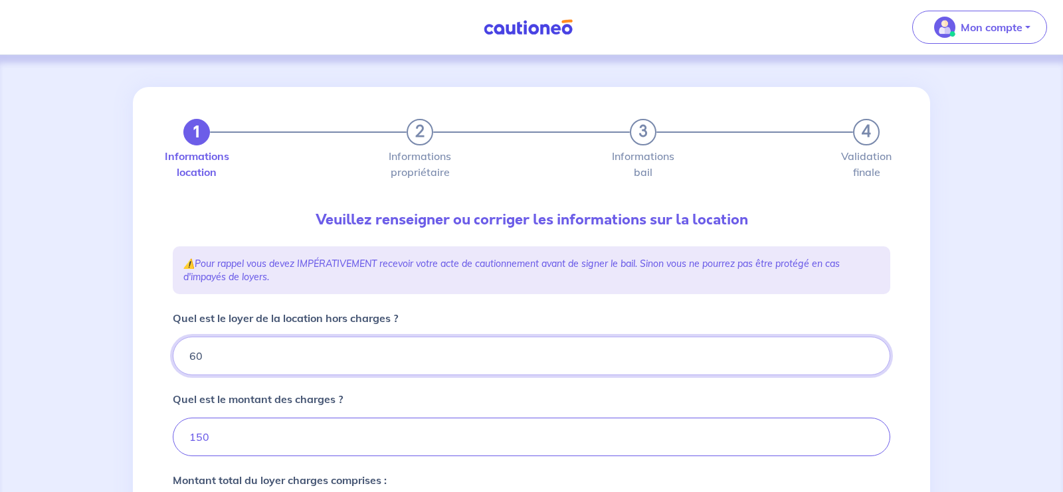
type input "608"
type input "758"
type input "608"
drag, startPoint x: 234, startPoint y: 443, endPoint x: 162, endPoint y: 457, distance: 73.1
click at [173, 456] on input "150" at bounding box center [531, 437] width 717 height 39
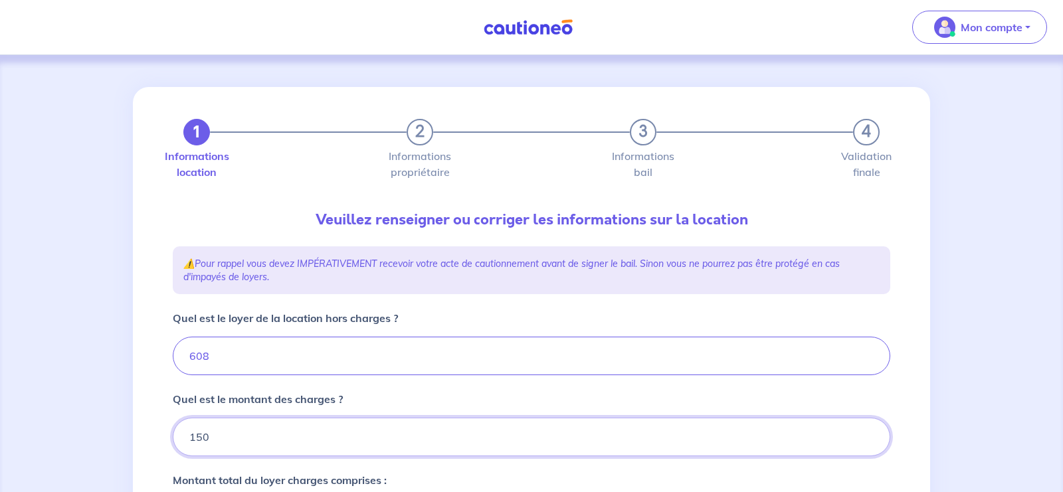
type input "0"
type input "608"
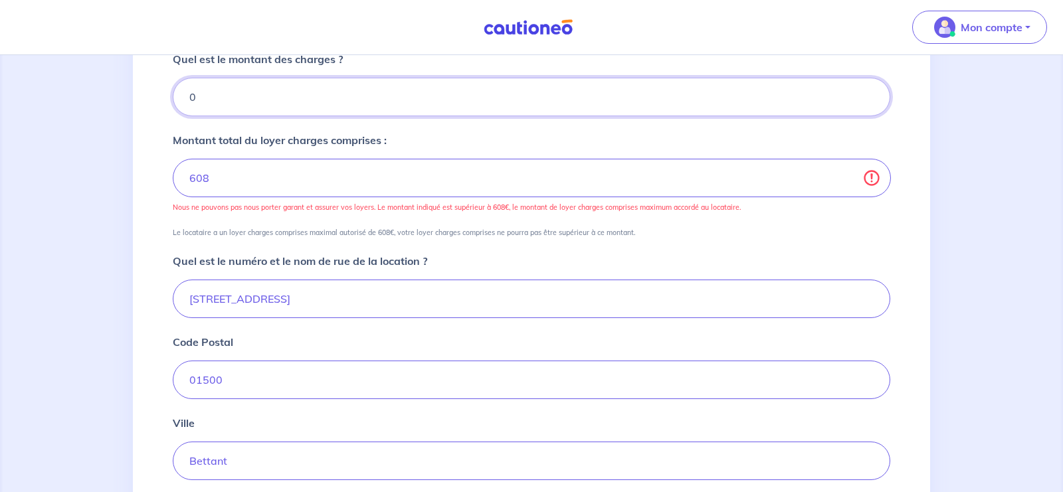
scroll to position [357, 0]
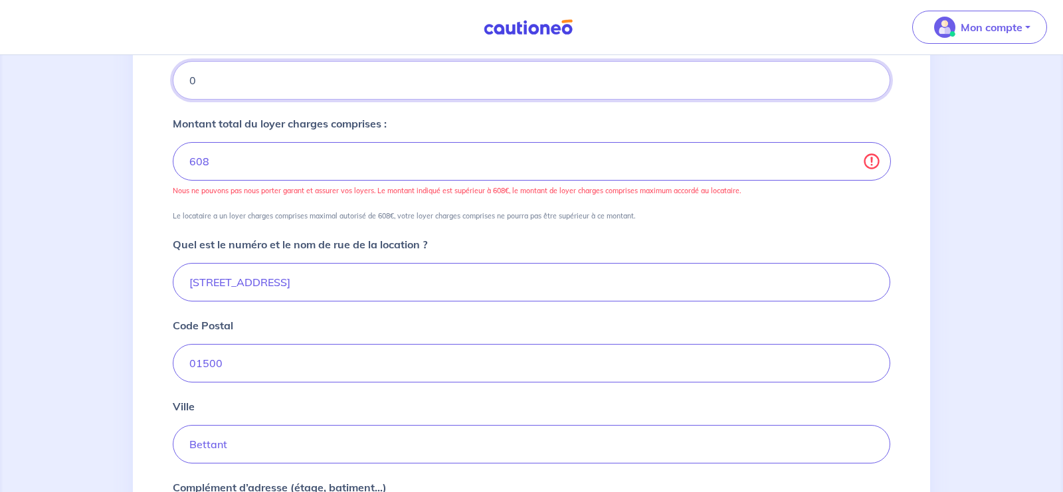
type input "0"
drag, startPoint x: 209, startPoint y: 284, endPoint x: 175, endPoint y: 280, distance: 33.4
click at [175, 280] on input "[STREET_ADDRESS]" at bounding box center [531, 282] width 717 height 39
type input "[STREET_ADDRESS]"
drag, startPoint x: 261, startPoint y: 445, endPoint x: 145, endPoint y: 464, distance: 117.1
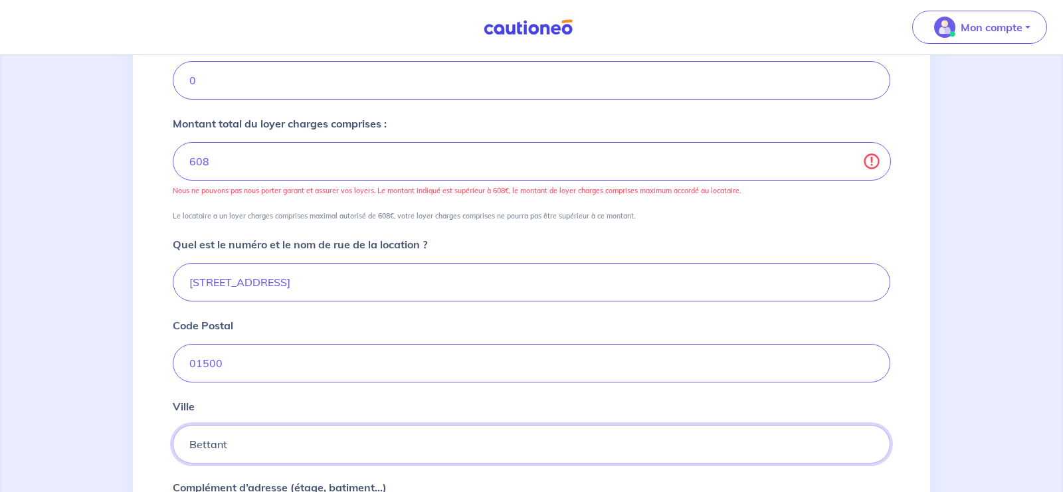
click at [173, 464] on input "Bettant" at bounding box center [531, 444] width 717 height 39
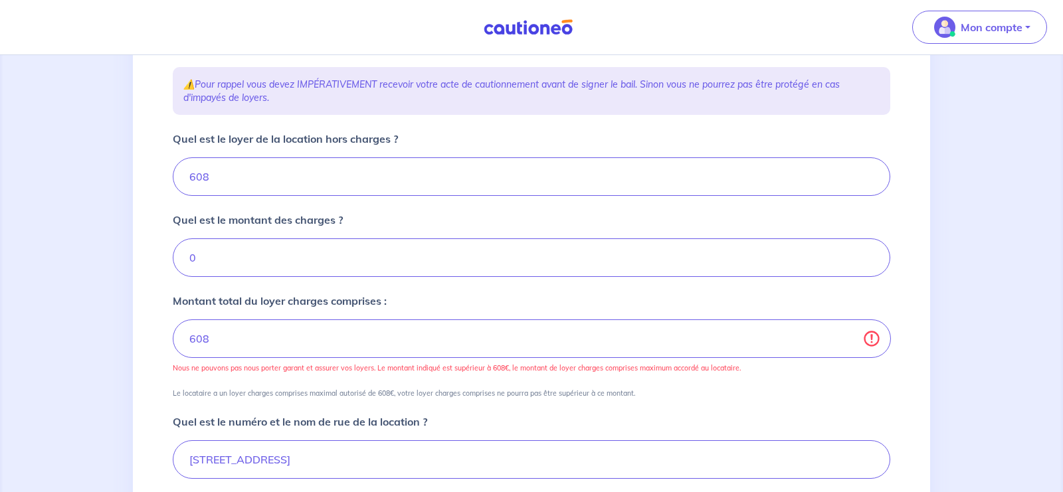
scroll to position [173, 0]
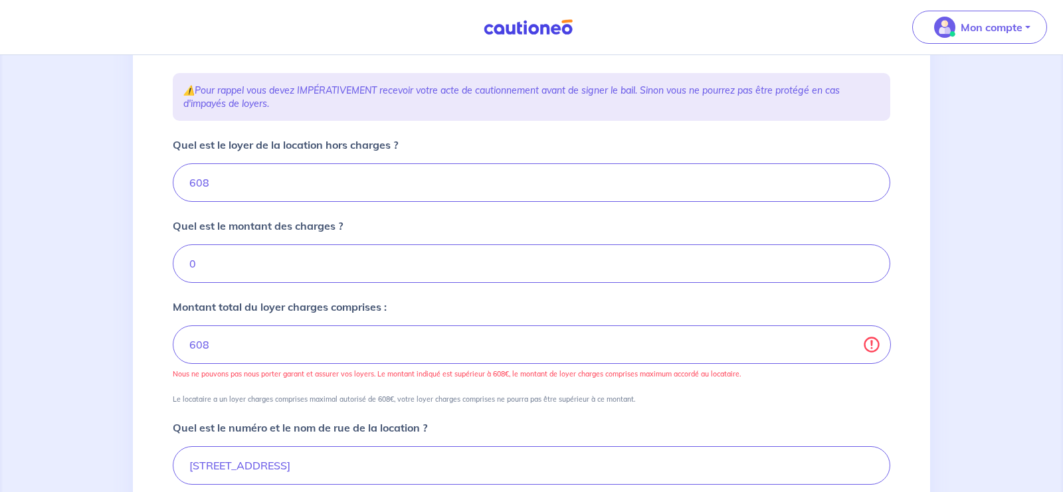
type input "Amberieu en bugey"
click at [398, 267] on input "0" at bounding box center [531, 263] width 717 height 39
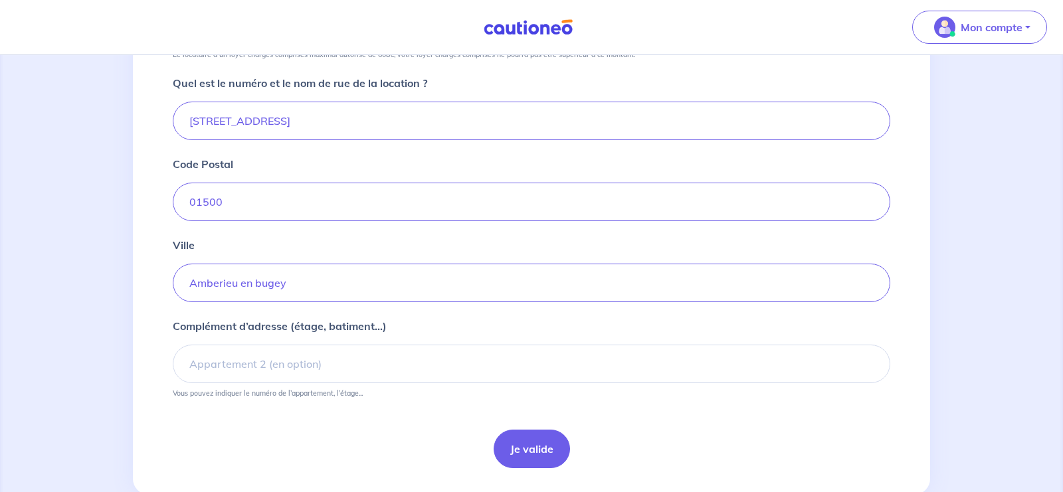
scroll to position [495, 0]
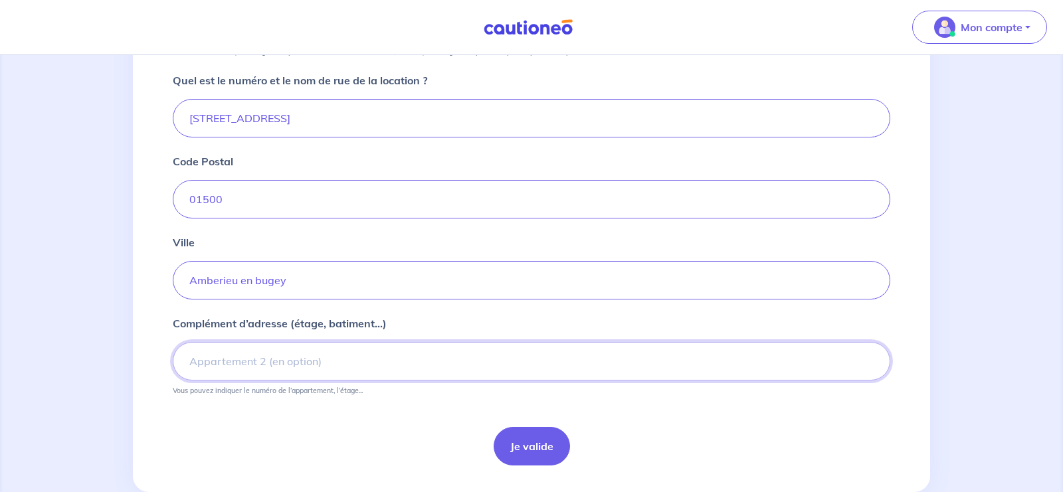
click at [218, 374] on input "Complément d’adresse (étage, batiment...)" at bounding box center [531, 361] width 717 height 39
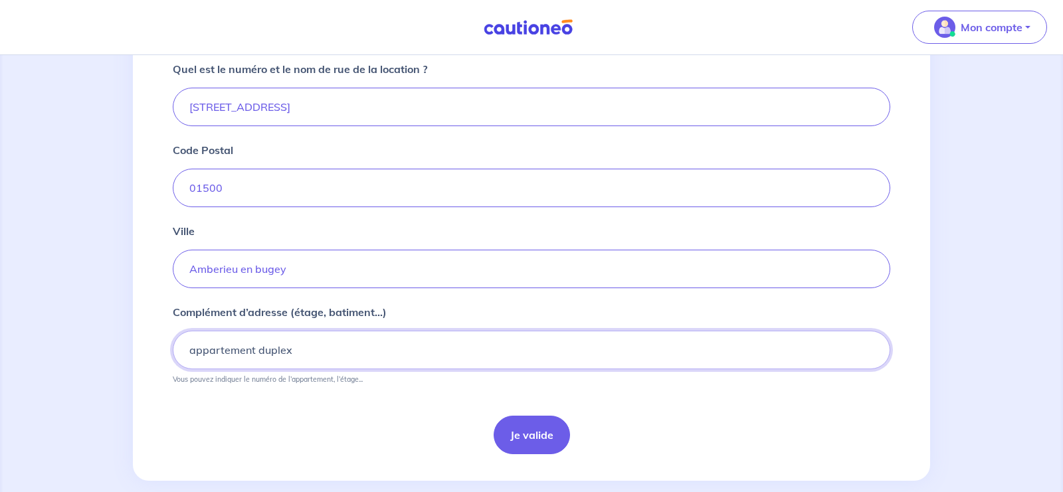
scroll to position [511, 0]
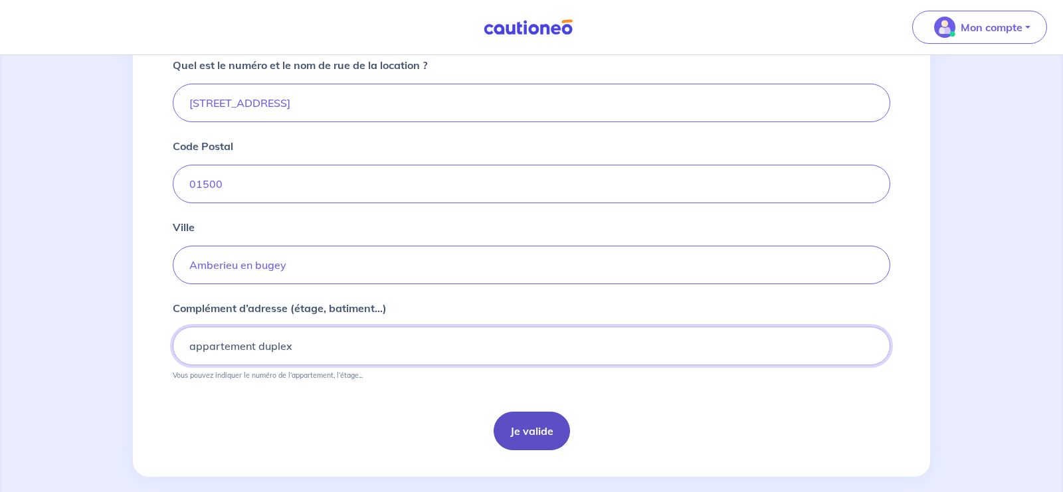
type input "appartement duplex"
click at [543, 424] on button "Je valide" at bounding box center [531, 431] width 76 height 39
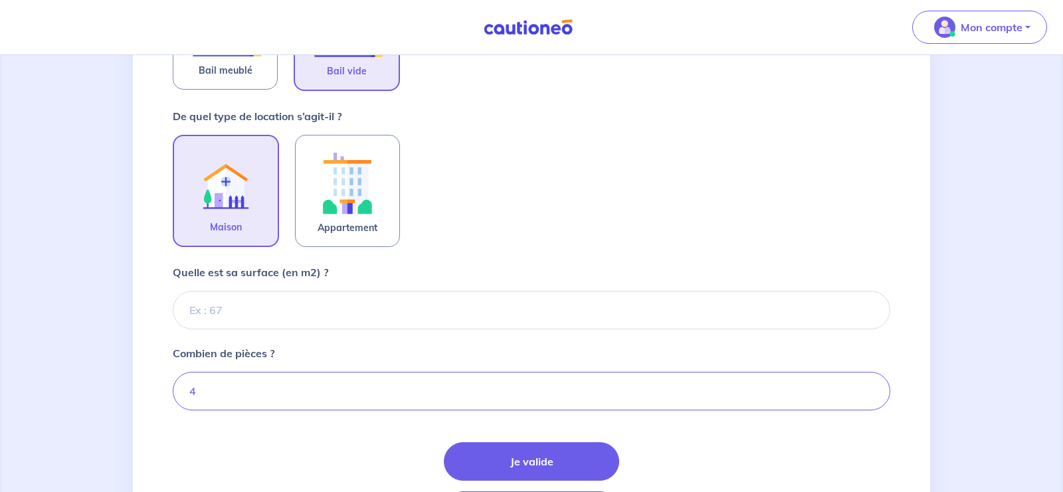
scroll to position [380, 0]
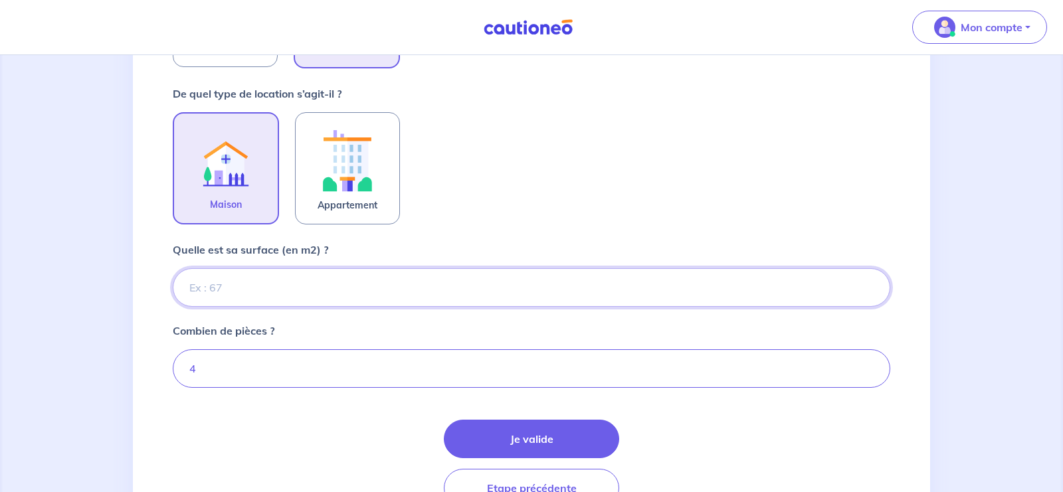
click at [443, 288] on input "Quelle est sa surface (en m2) ?" at bounding box center [531, 287] width 717 height 39
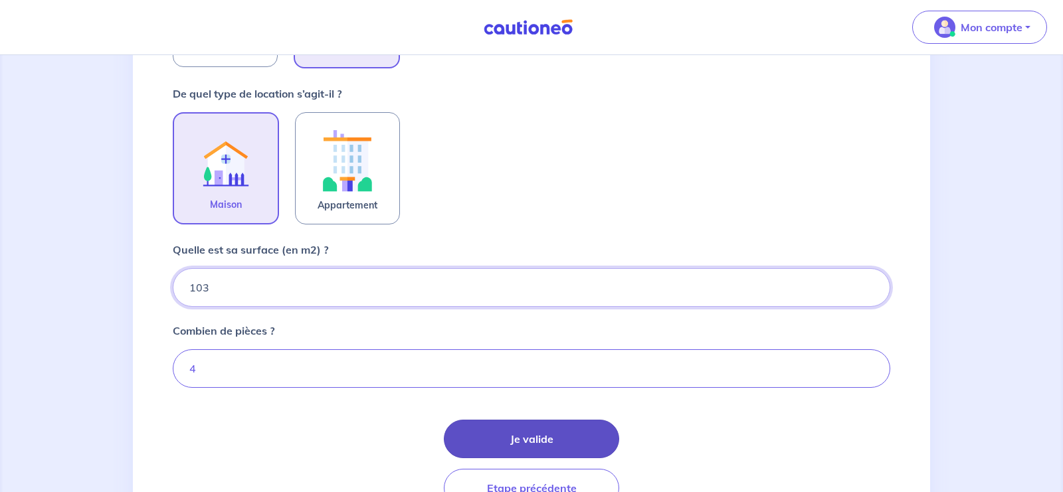
type input "103"
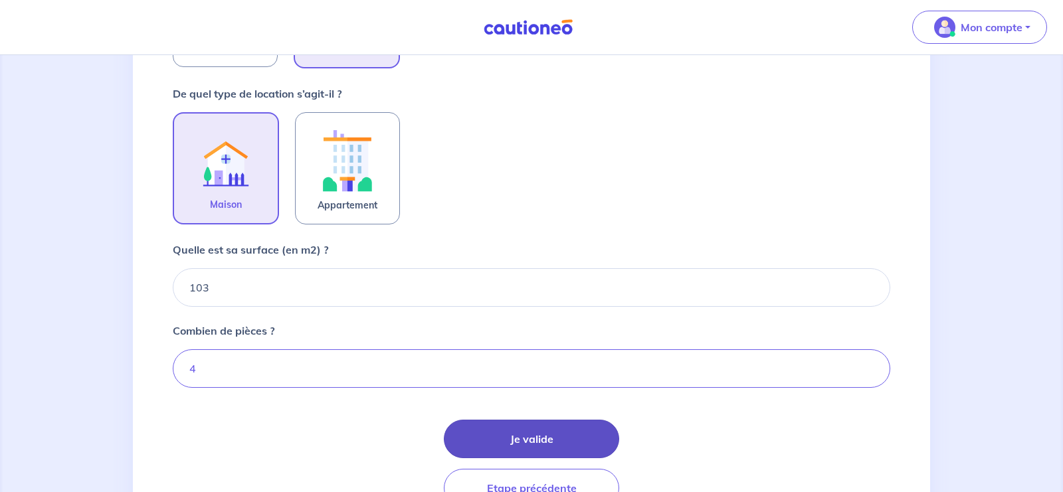
click at [549, 448] on button "Je valide" at bounding box center [531, 439] width 175 height 39
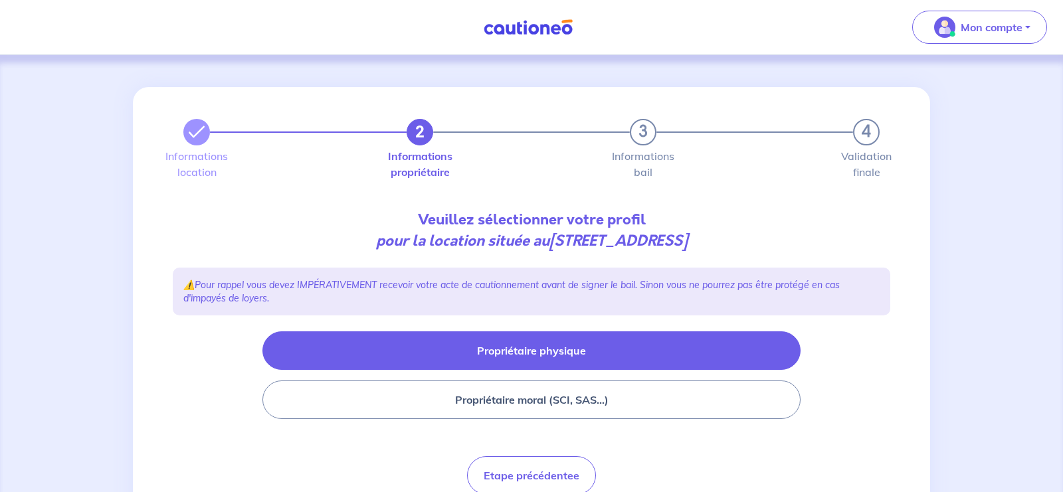
click at [459, 361] on button "Propriétaire physique" at bounding box center [531, 350] width 538 height 39
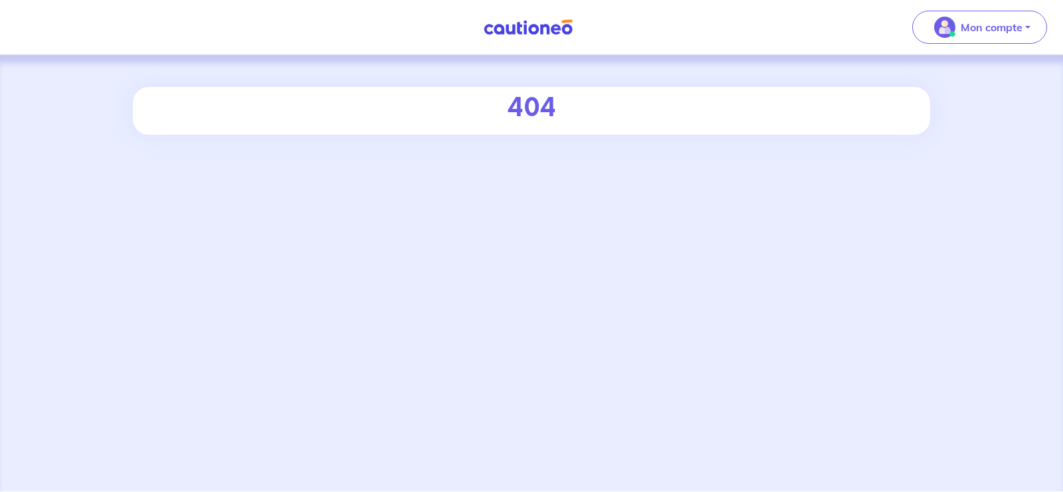
select select "FR"
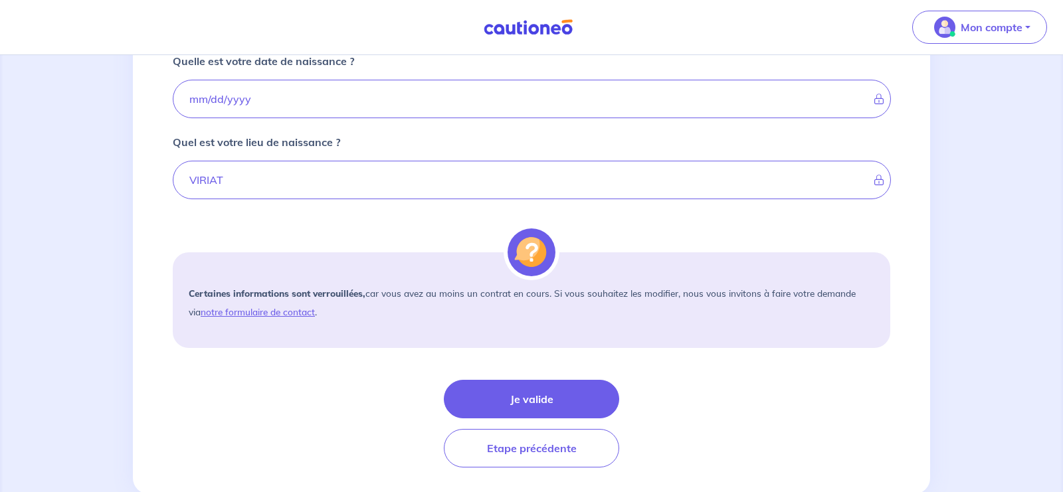
scroll to position [982, 0]
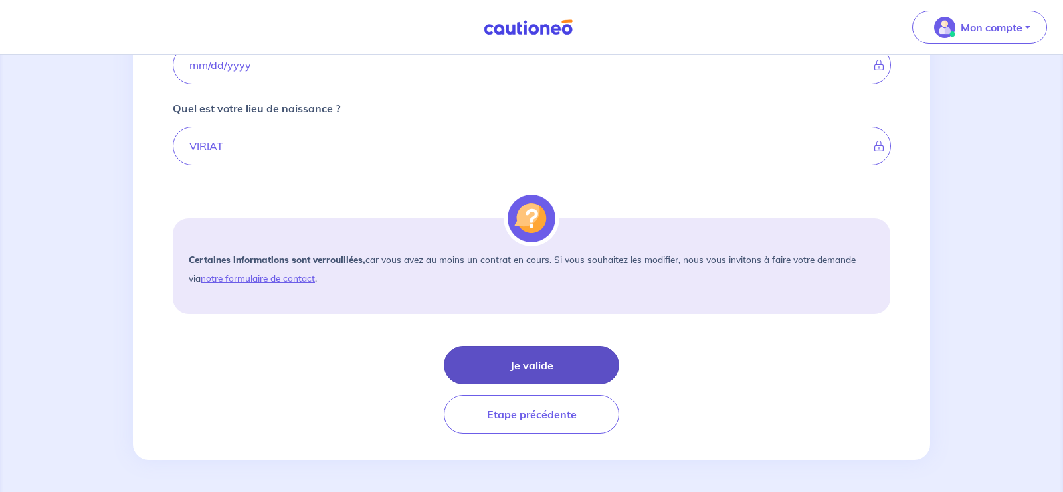
click at [558, 369] on button "Je valide" at bounding box center [531, 365] width 175 height 39
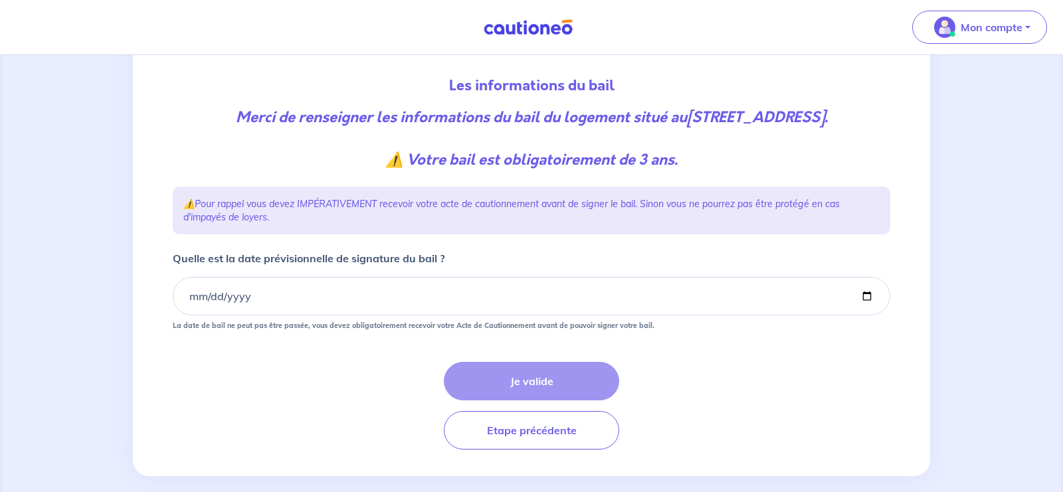
scroll to position [171, 0]
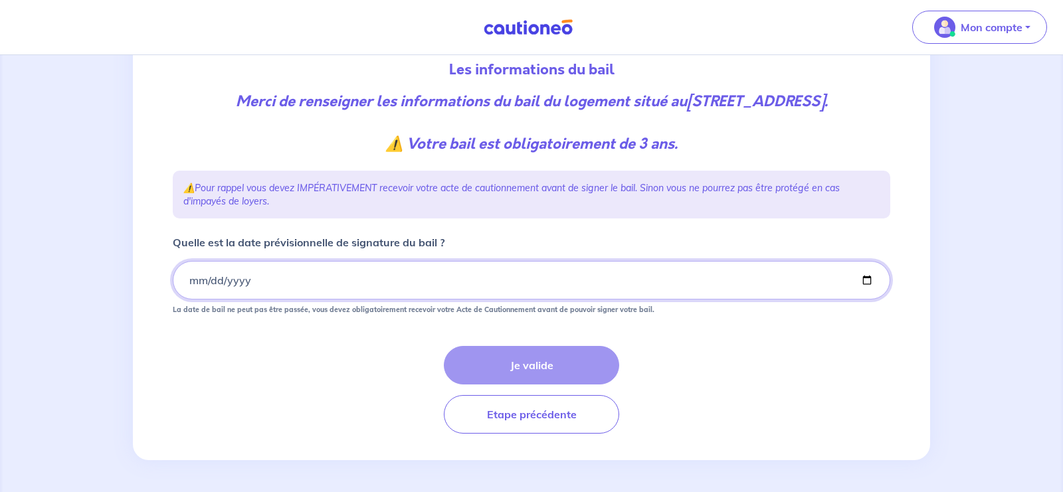
click at [236, 286] on input "Quelle est la date prévisionnelle de signature du bail ?" at bounding box center [531, 280] width 717 height 39
click at [191, 280] on input "Quelle est la date prévisionnelle de signature du bail ?" at bounding box center [531, 280] width 717 height 39
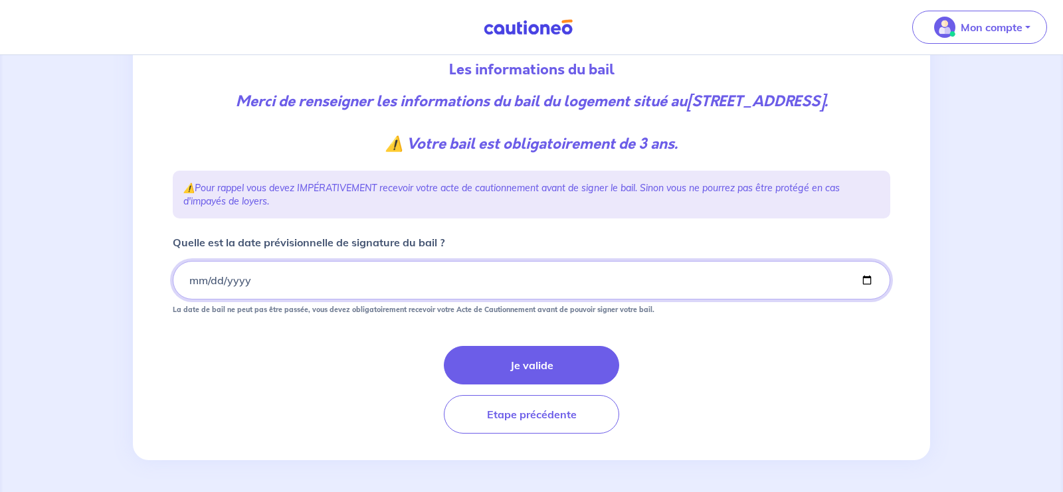
click at [197, 284] on input "2025-09-26" at bounding box center [531, 280] width 717 height 39
click at [260, 282] on input "2025-09-25" at bounding box center [531, 280] width 717 height 39
type input "2025-09-26"
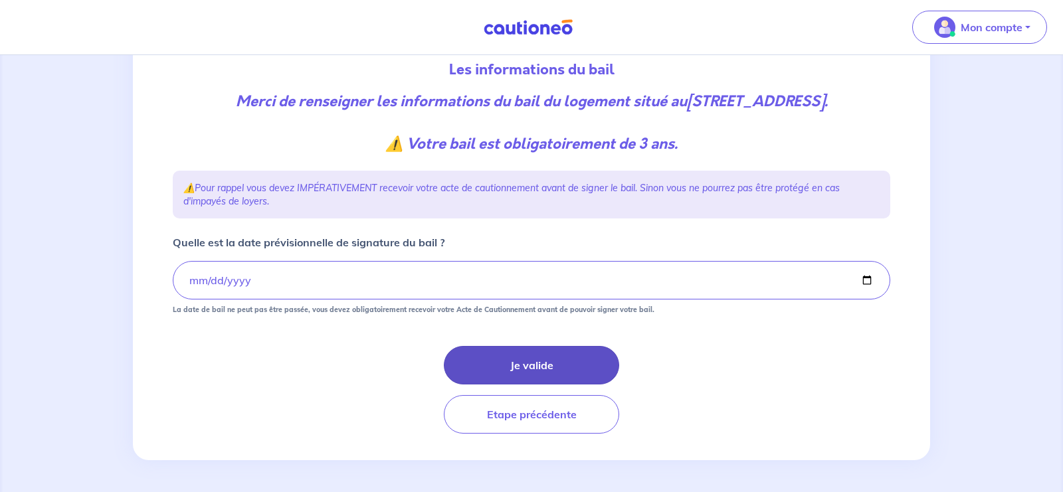
click at [508, 365] on button "Je valide" at bounding box center [531, 365] width 175 height 39
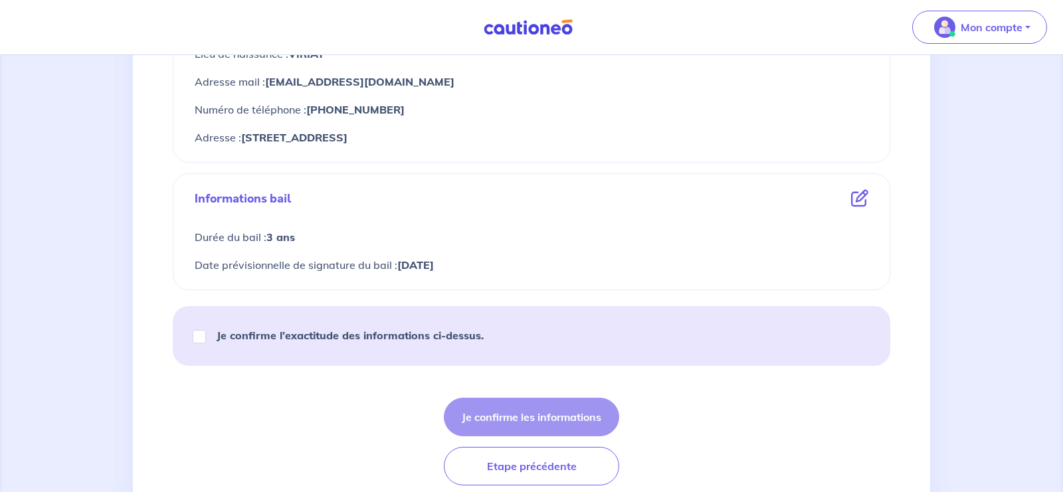
scroll to position [661, 0]
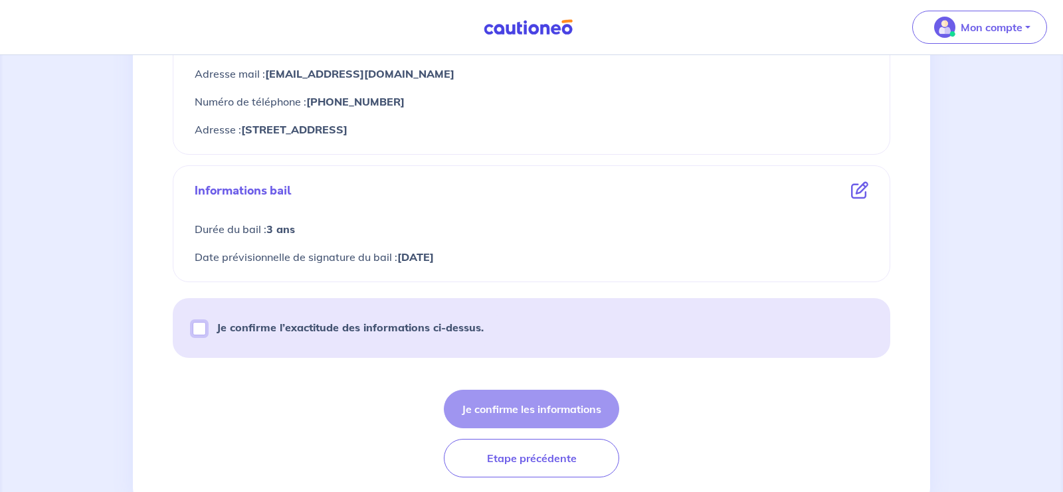
click at [199, 335] on input "Je confirme l’exactitude des informations ci-dessus." at bounding box center [199, 328] width 13 height 13
checkbox input "true"
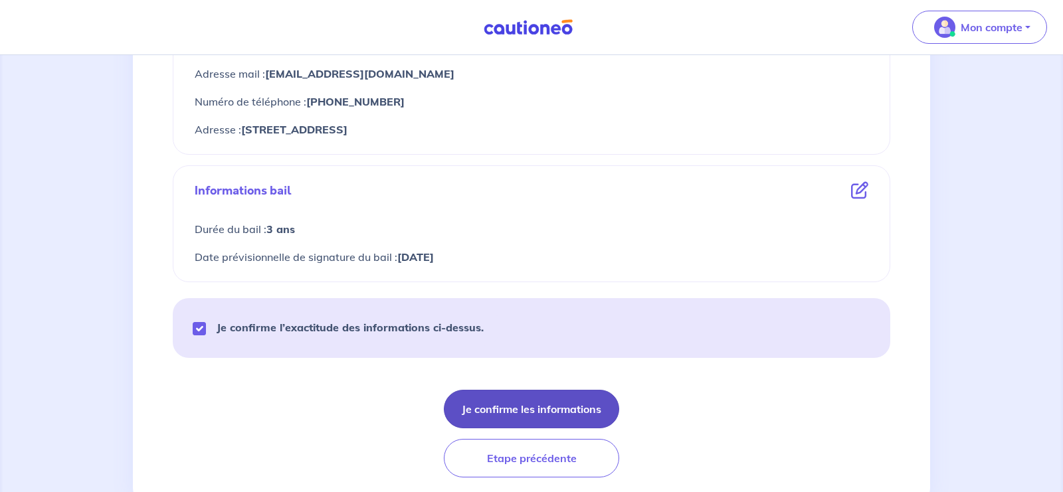
click at [492, 409] on button "Je confirme les informations" at bounding box center [531, 409] width 175 height 39
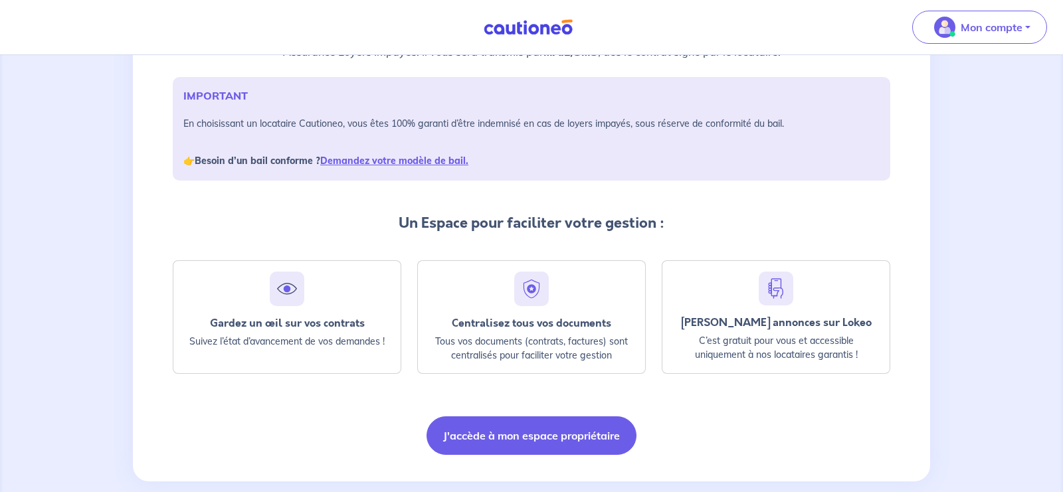
scroll to position [199, 0]
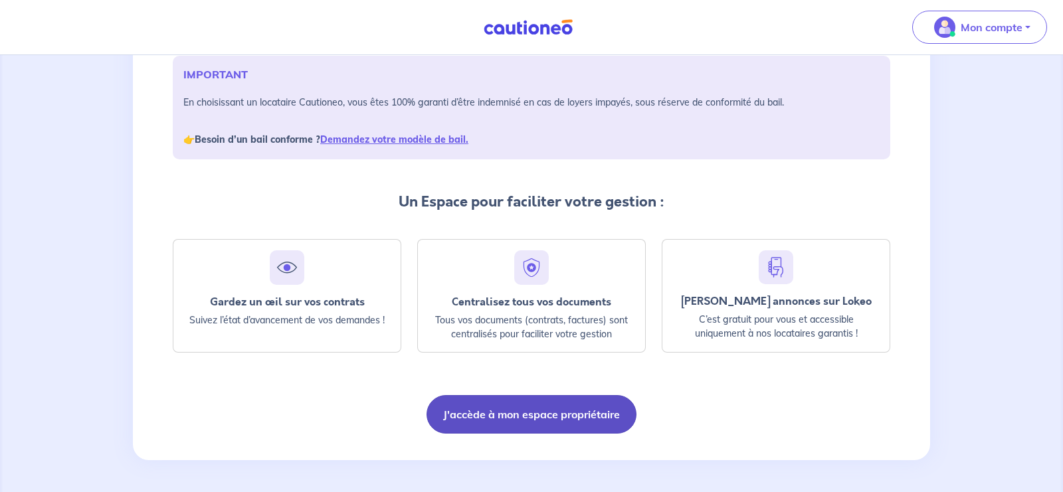
click at [553, 406] on button "J'accède à mon espace propriétaire" at bounding box center [531, 414] width 210 height 39
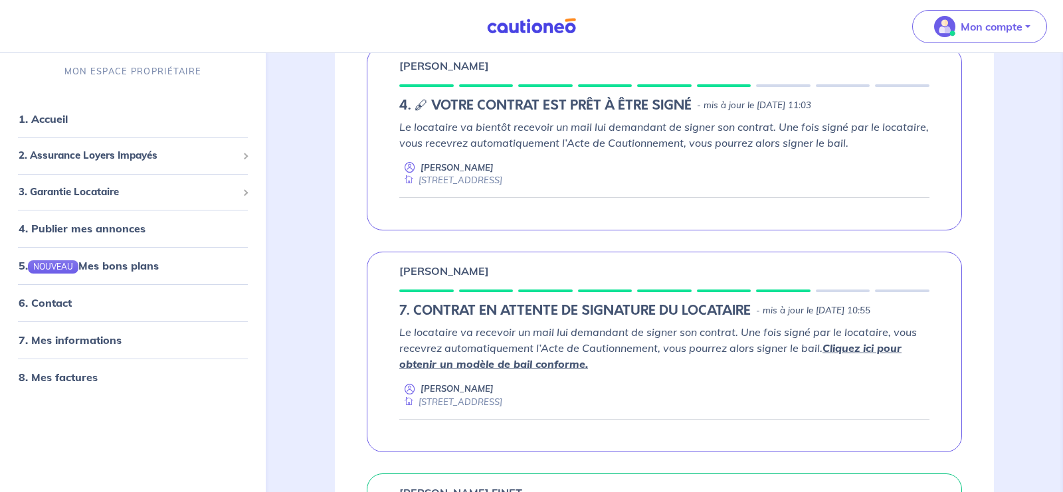
scroll to position [244, 0]
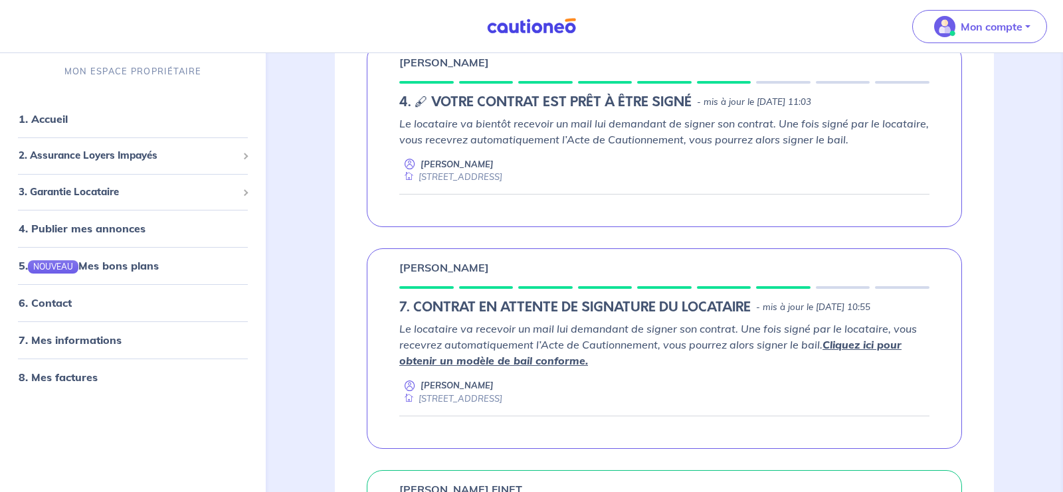
click at [846, 344] on link "Cliquez ici pour obtenir un modèle de bail conforme." at bounding box center [650, 352] width 502 height 29
